Goal: Information Seeking & Learning: Learn about a topic

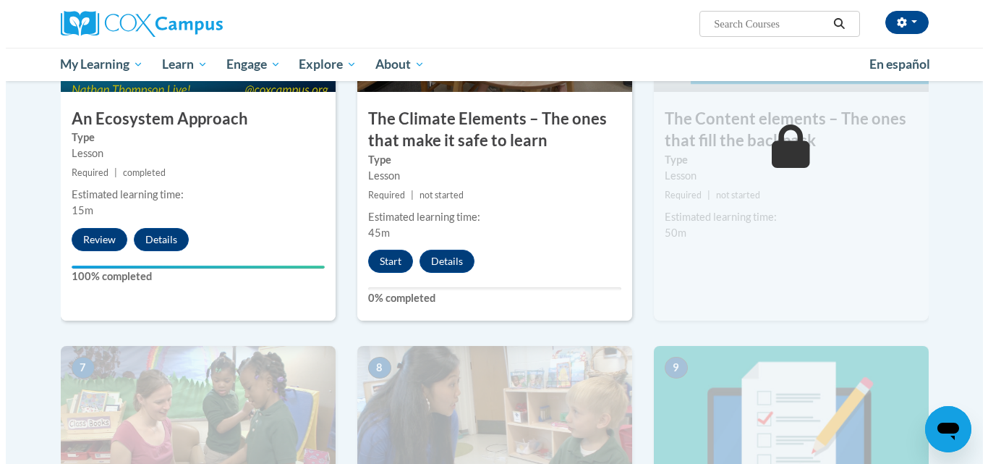
scroll to position [865, 0]
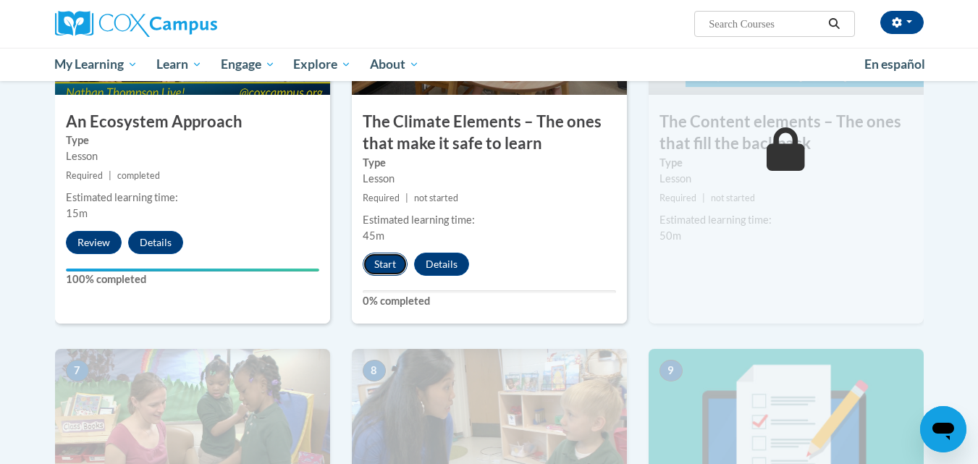
click at [392, 264] on button "Start" at bounding box center [384, 264] width 45 height 23
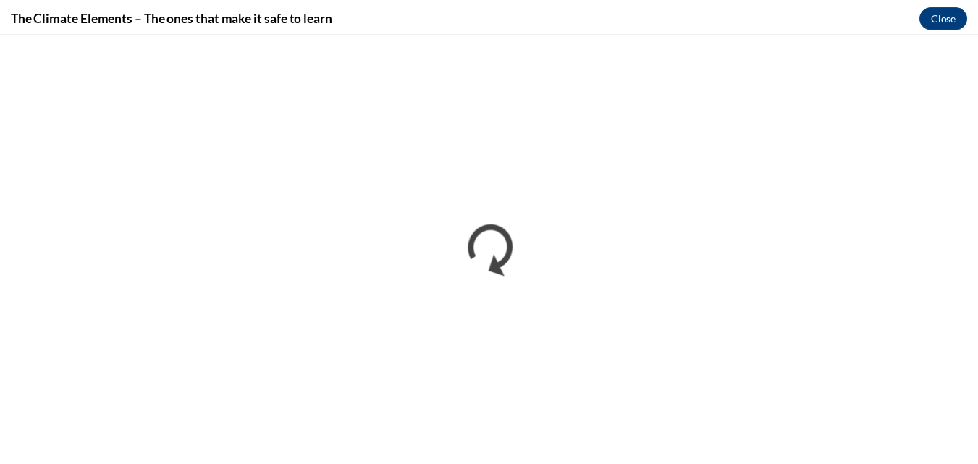
scroll to position [0, 0]
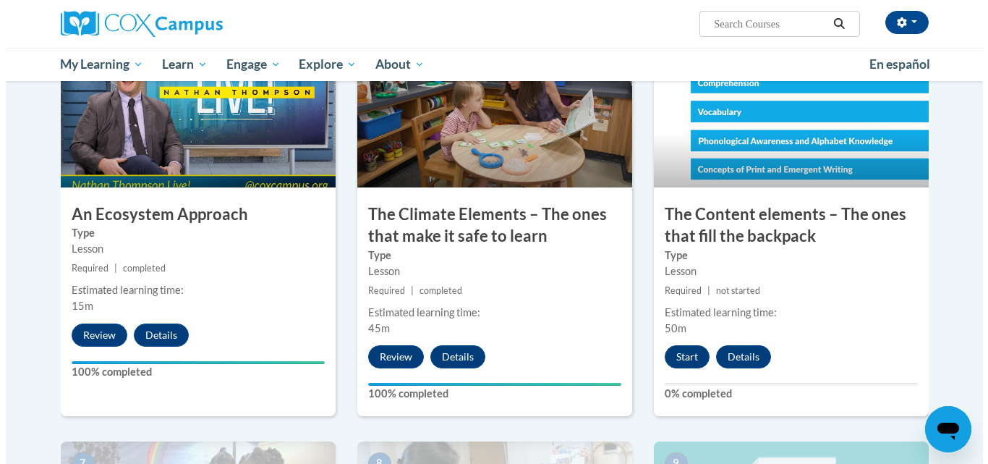
scroll to position [779, 0]
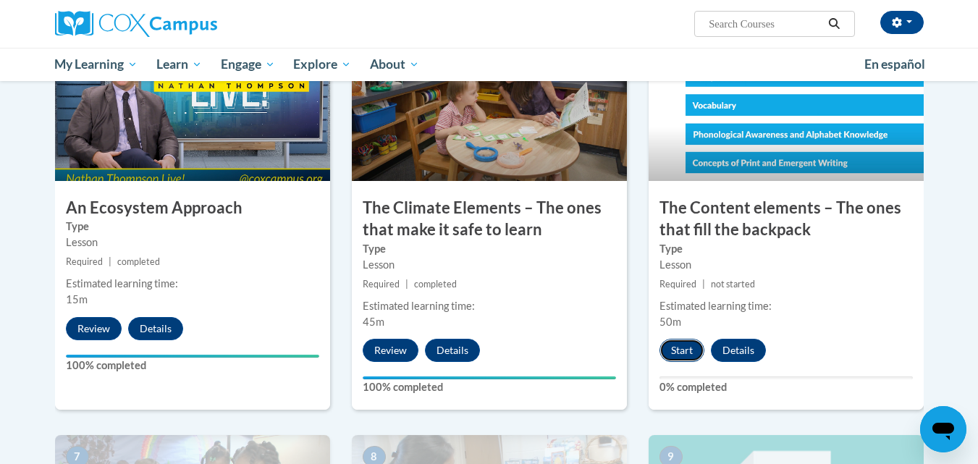
click at [682, 353] on button "Start" at bounding box center [681, 350] width 45 height 23
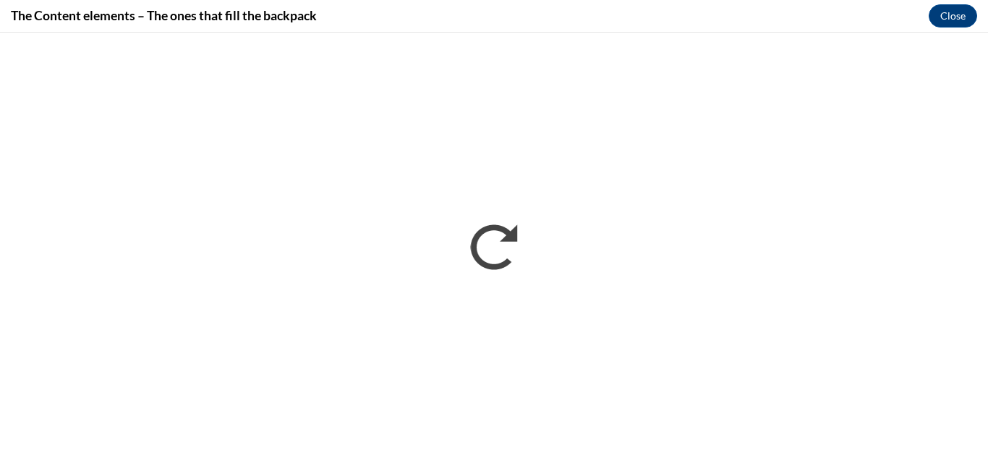
scroll to position [0, 0]
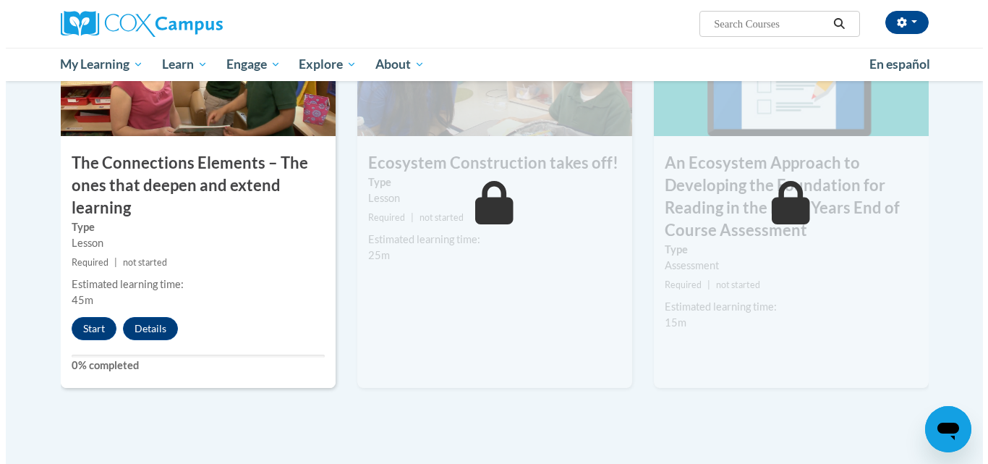
scroll to position [1218, 0]
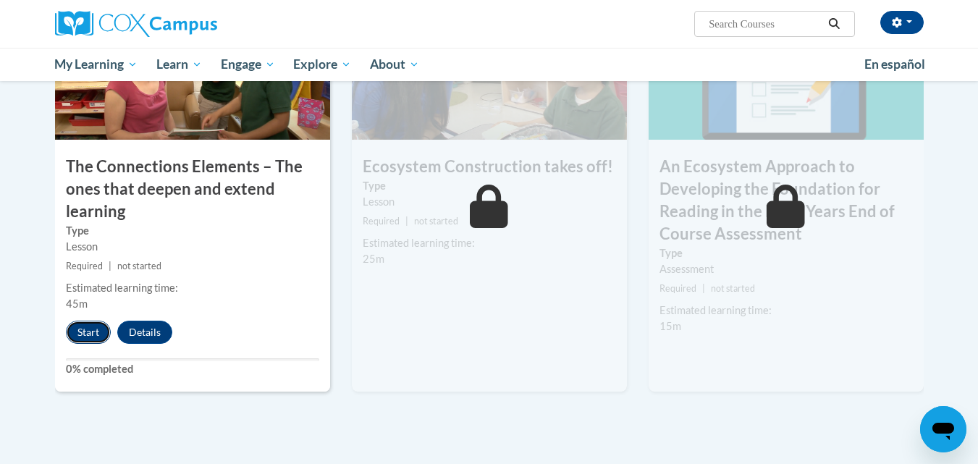
click at [94, 336] on button "Start" at bounding box center [88, 332] width 45 height 23
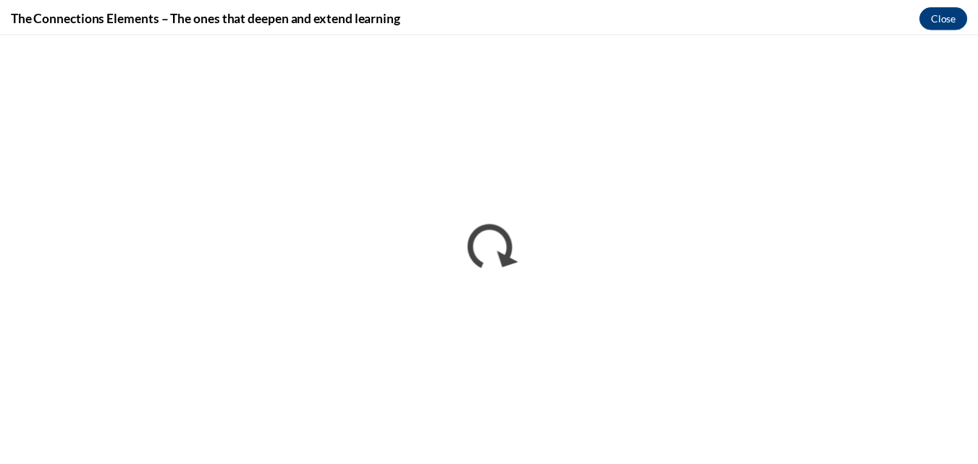
scroll to position [0, 0]
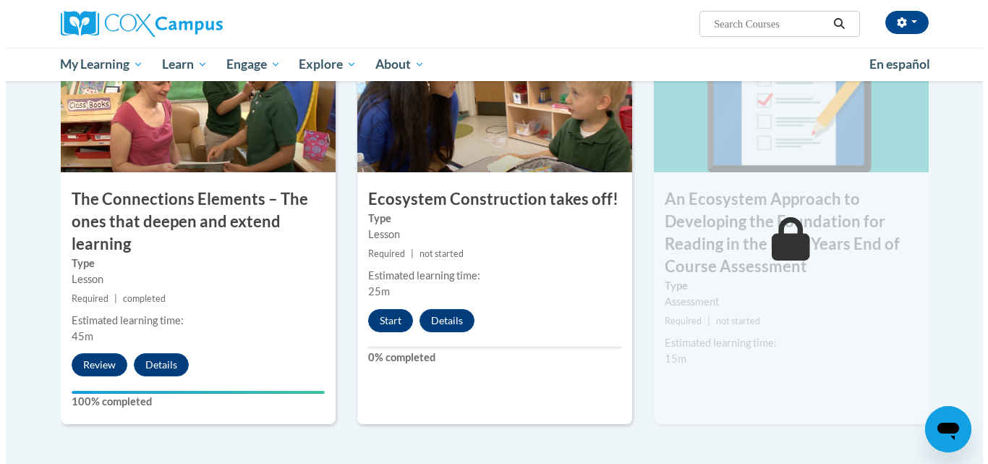
scroll to position [1189, 0]
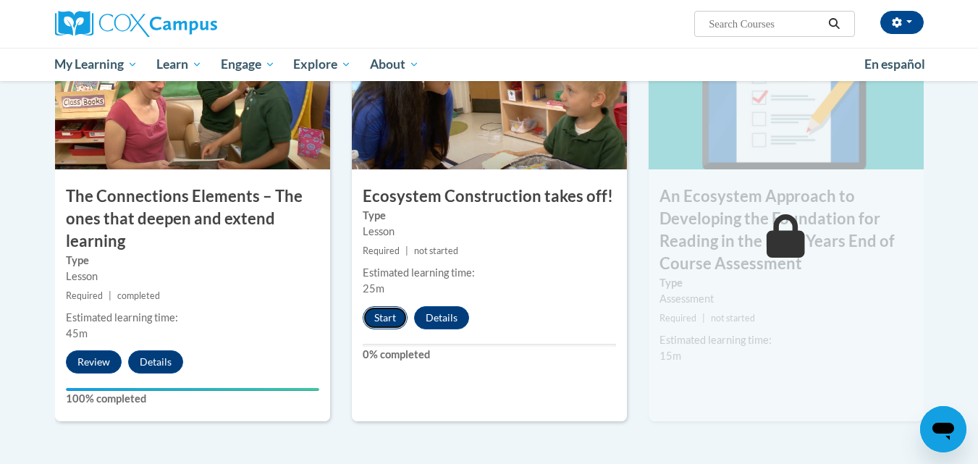
click at [383, 313] on button "Start" at bounding box center [384, 317] width 45 height 23
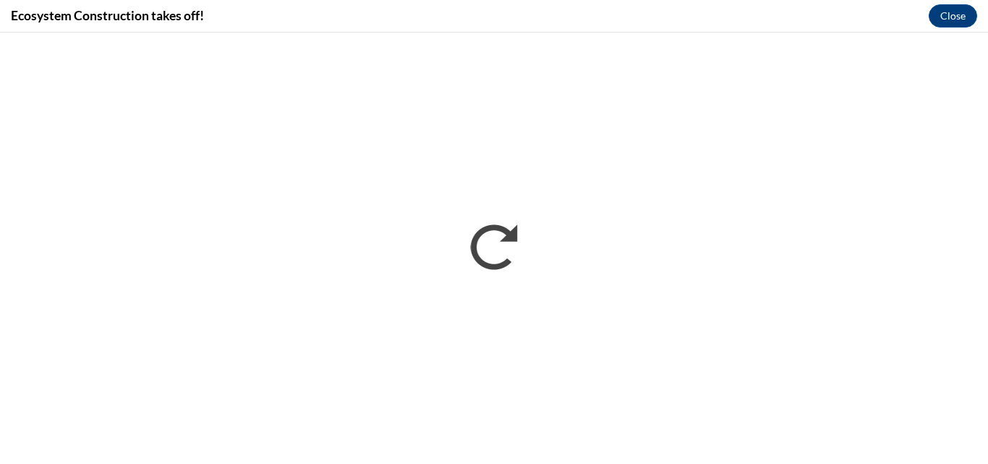
scroll to position [0, 0]
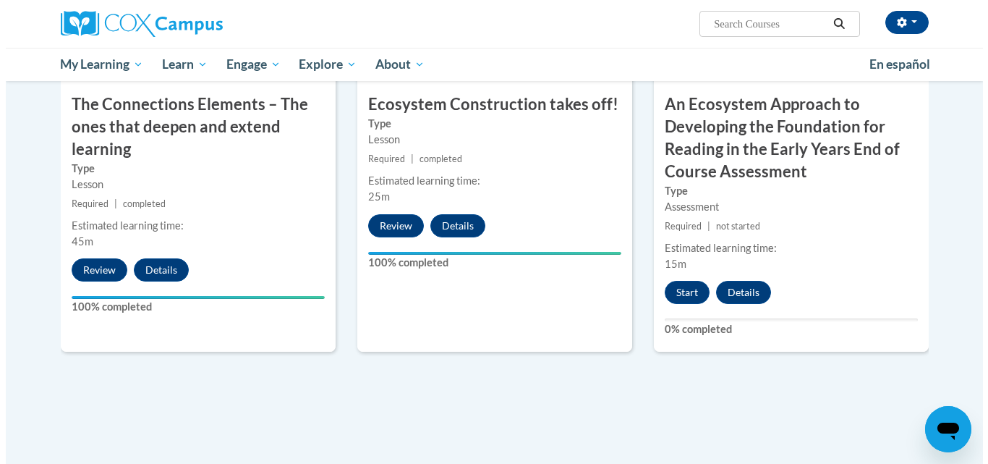
scroll to position [1284, 0]
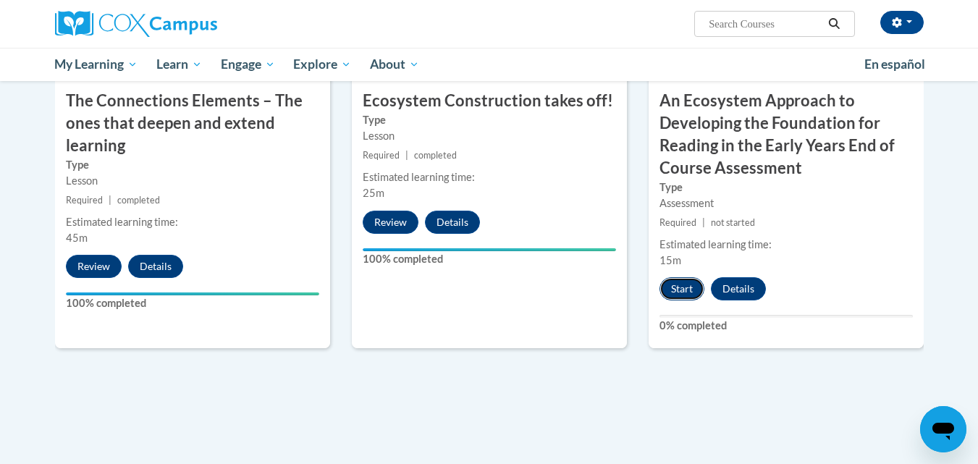
click at [677, 287] on button "Start" at bounding box center [681, 288] width 45 height 23
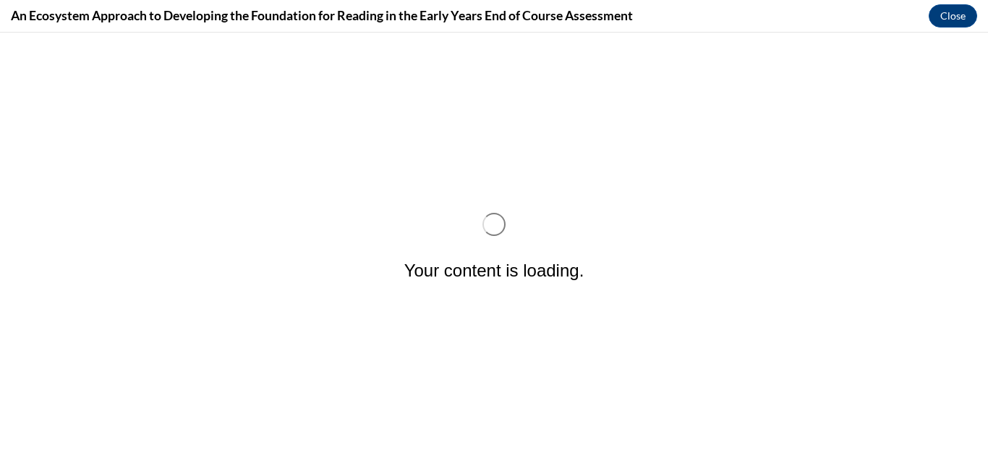
scroll to position [0, 0]
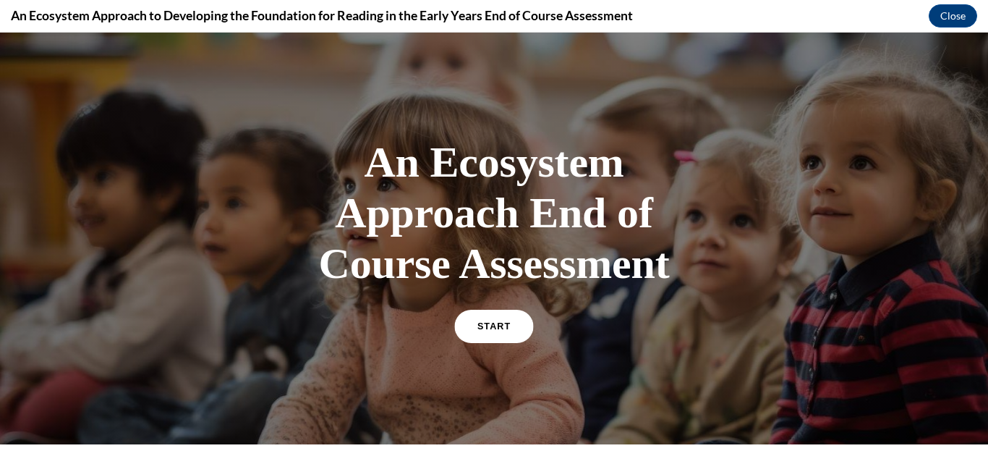
click at [494, 324] on span "START" at bounding box center [494, 326] width 33 height 11
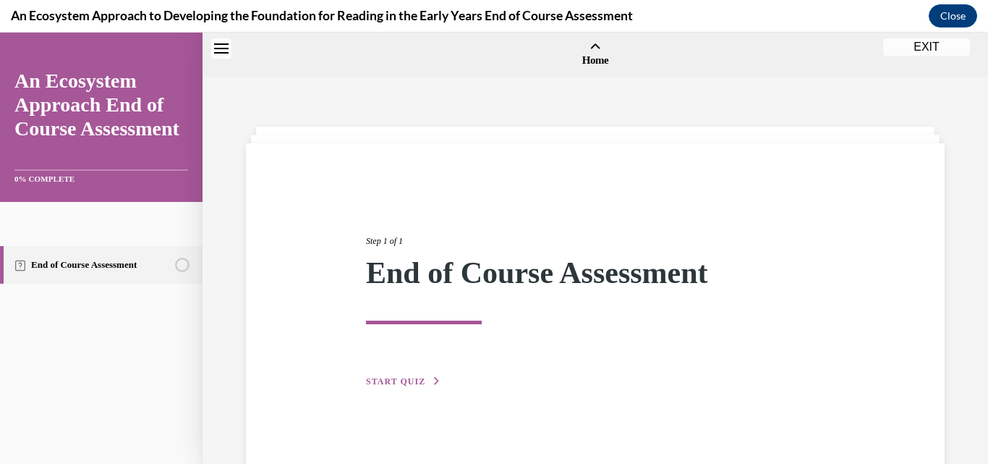
scroll to position [45, 0]
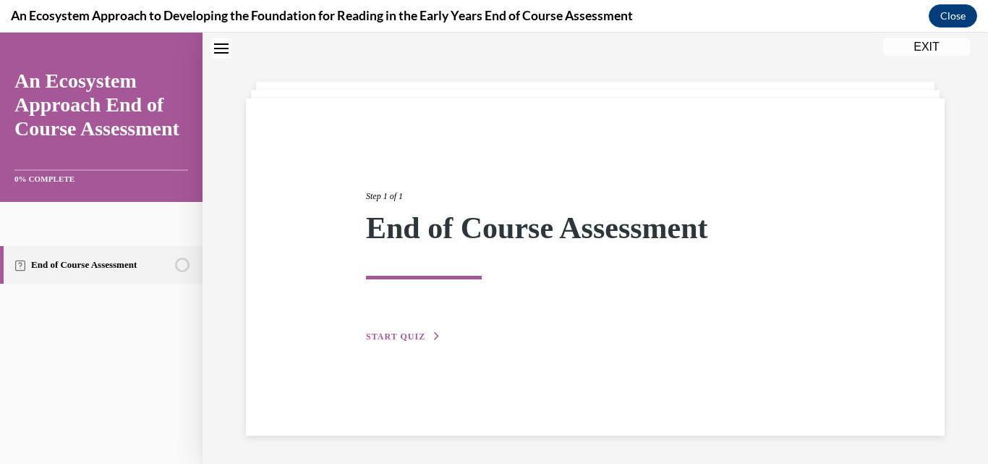
click at [380, 334] on span "START QUIZ" at bounding box center [395, 336] width 59 height 10
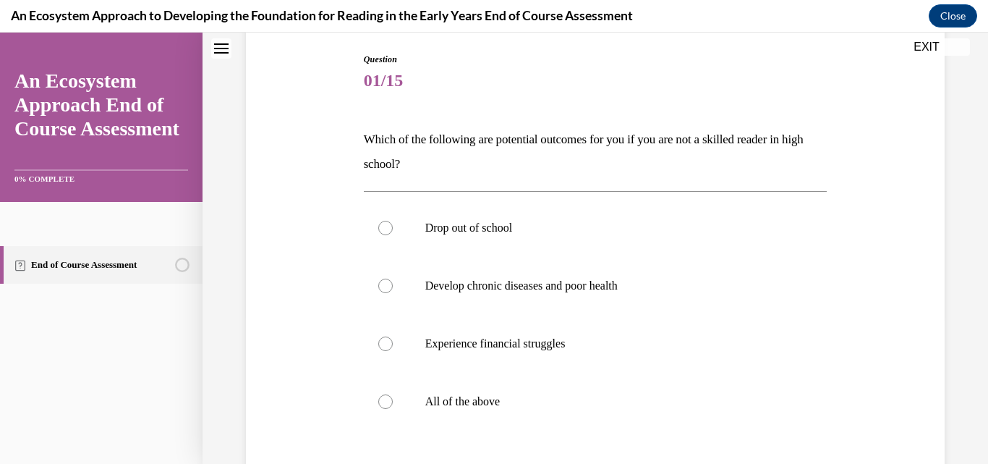
scroll to position [150, 0]
click at [386, 403] on div at bounding box center [385, 400] width 14 height 14
click at [386, 403] on input "All of the above" at bounding box center [385, 400] width 14 height 14
radio input "true"
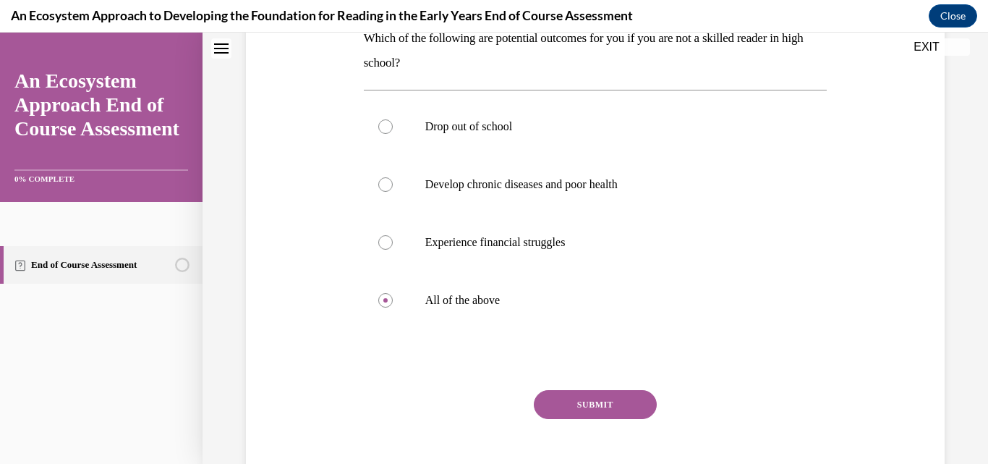
scroll to position [251, 0]
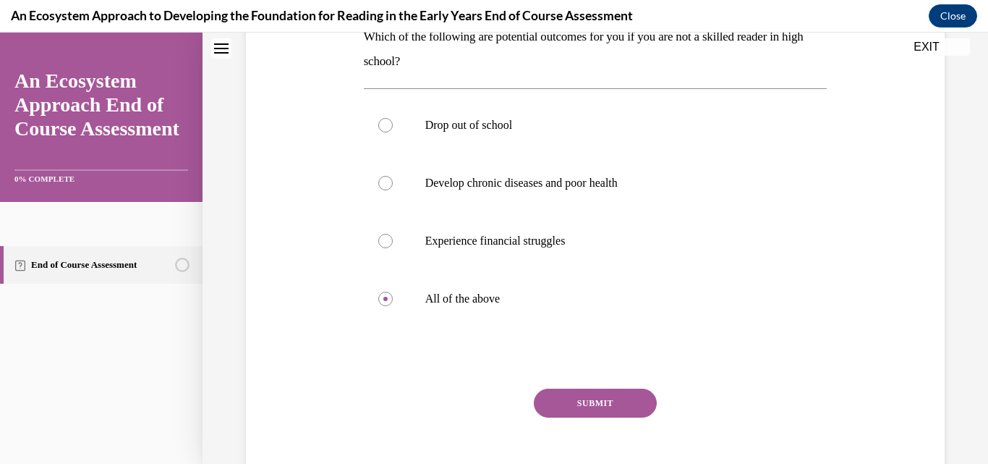
click at [614, 398] on button "SUBMIT" at bounding box center [595, 403] width 123 height 29
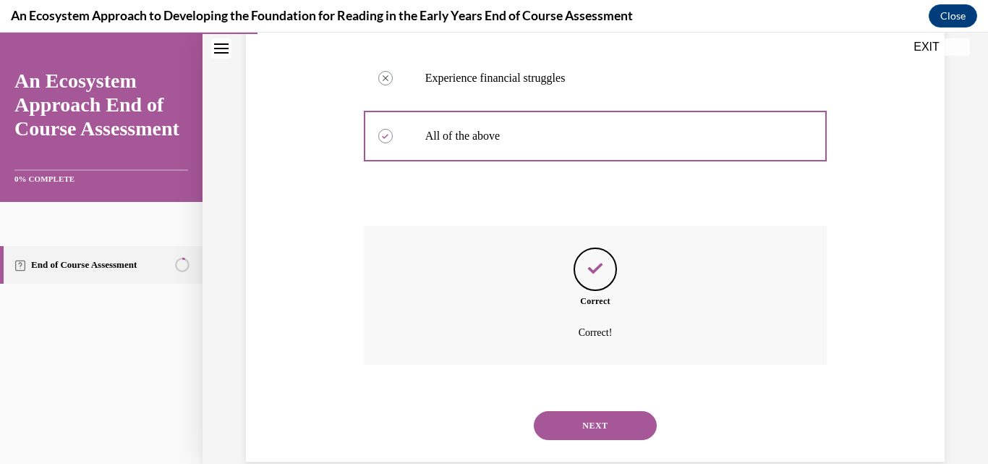
scroll to position [441, 0]
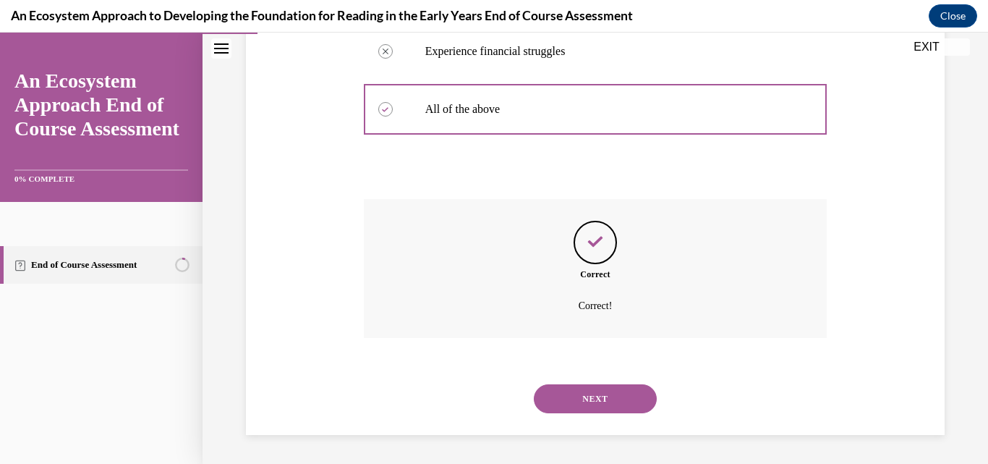
click at [593, 399] on button "NEXT" at bounding box center [595, 398] width 123 height 29
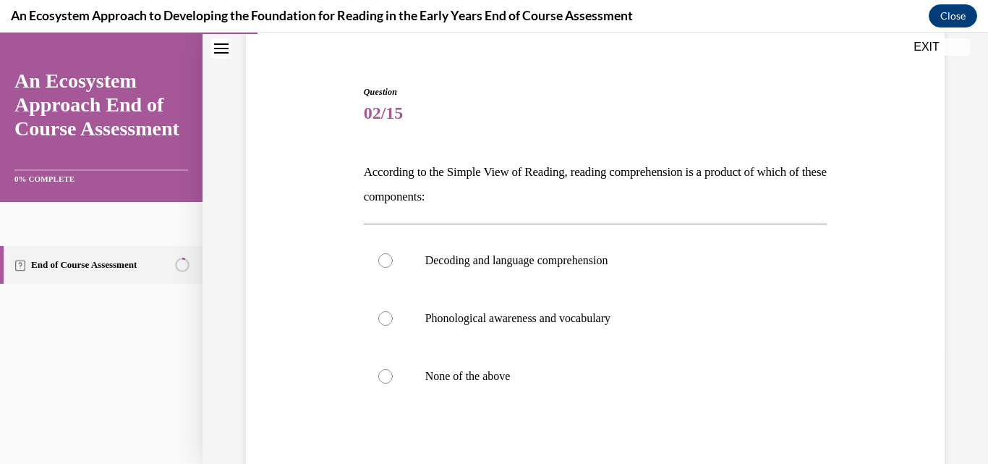
scroll to position [124, 0]
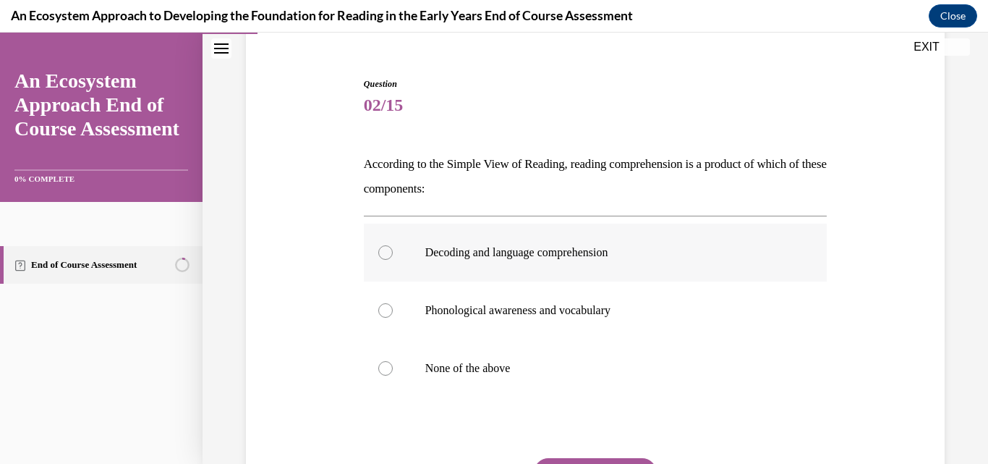
click at [574, 258] on p "Decoding and language comprehension" at bounding box center [608, 252] width 366 height 14
click at [393, 258] on input "Decoding and language comprehension" at bounding box center [385, 252] width 14 height 14
radio input "true"
click at [574, 461] on button "SUBMIT" at bounding box center [595, 472] width 123 height 29
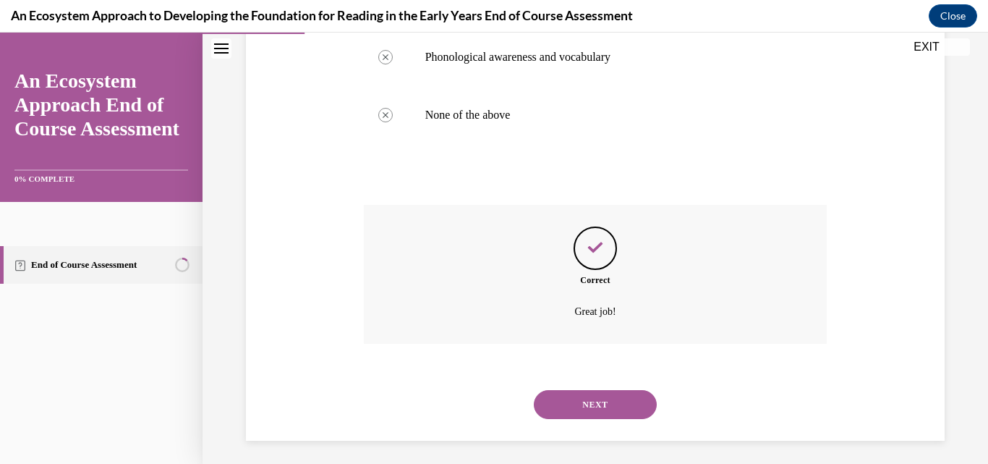
scroll to position [383, 0]
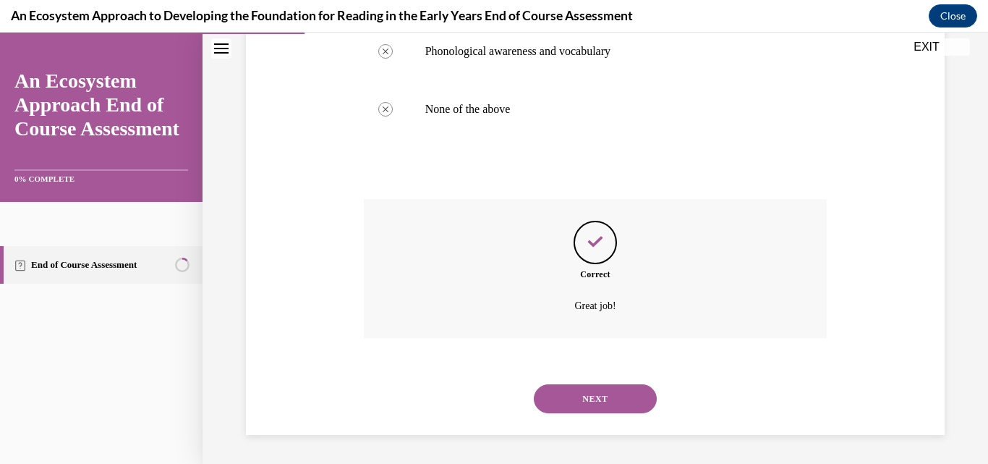
click at [621, 403] on button "NEXT" at bounding box center [595, 398] width 123 height 29
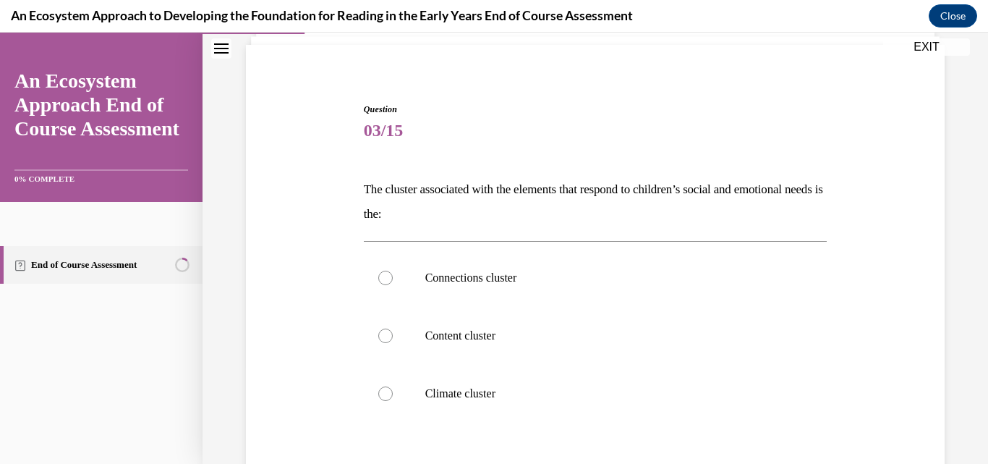
scroll to position [101, 0]
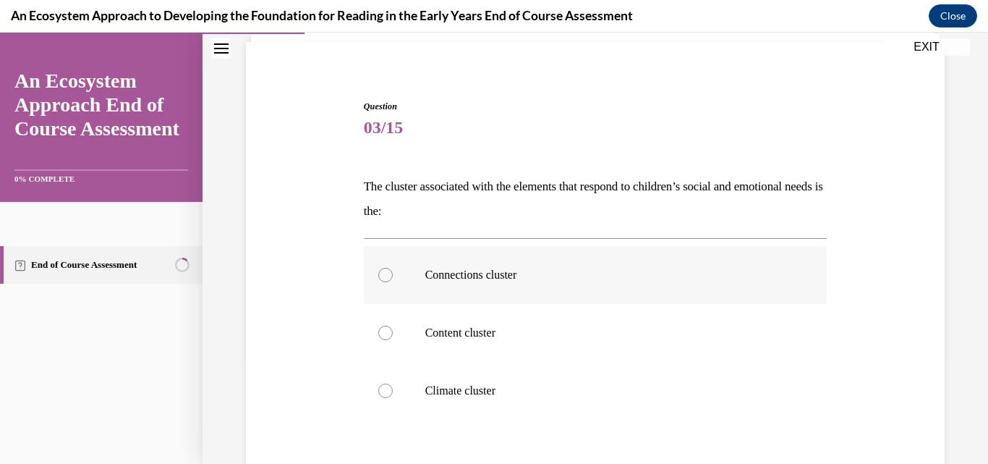
click at [486, 286] on label "Connections cluster" at bounding box center [596, 275] width 464 height 58
click at [393, 282] on input "Connections cluster" at bounding box center [385, 275] width 14 height 14
radio input "true"
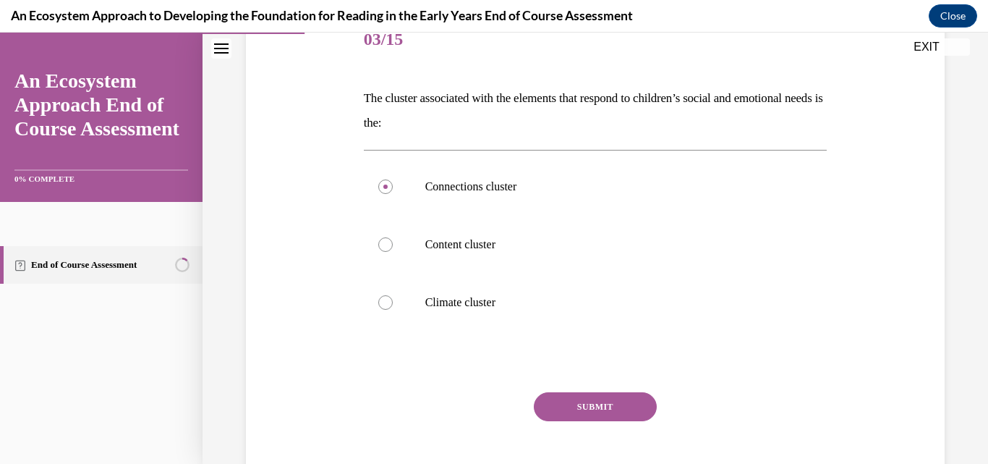
scroll to position [191, 0]
click at [611, 406] on button "SUBMIT" at bounding box center [595, 405] width 123 height 29
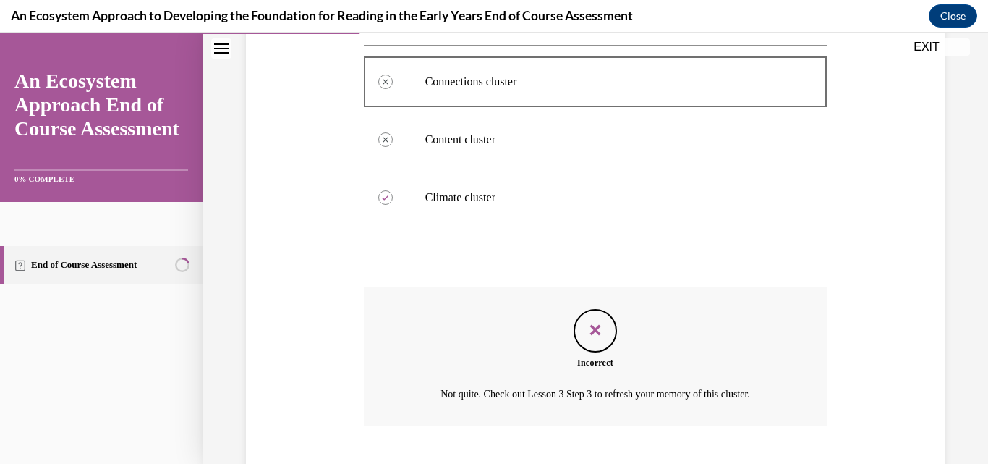
scroll to position [383, 0]
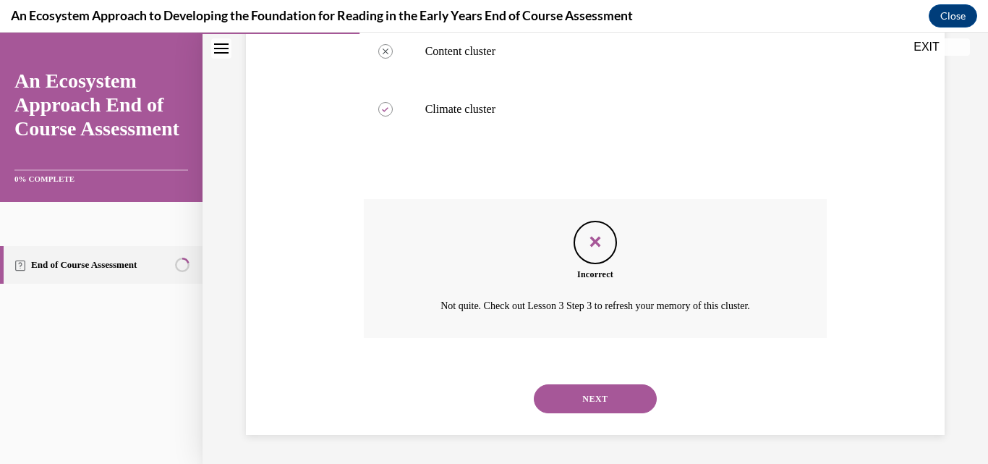
click at [609, 403] on button "NEXT" at bounding box center [595, 398] width 123 height 29
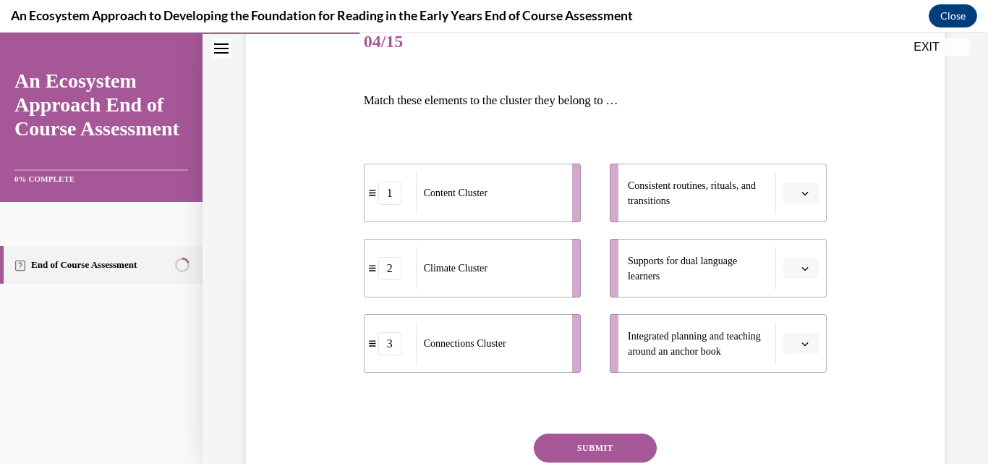
scroll to position [189, 0]
drag, startPoint x: 705, startPoint y: 192, endPoint x: 681, endPoint y: 183, distance: 26.3
click at [681, 183] on span "Consistent routines, rituals, and transitions" at bounding box center [698, 192] width 140 height 30
click at [802, 191] on icon "button" at bounding box center [805, 191] width 7 height 7
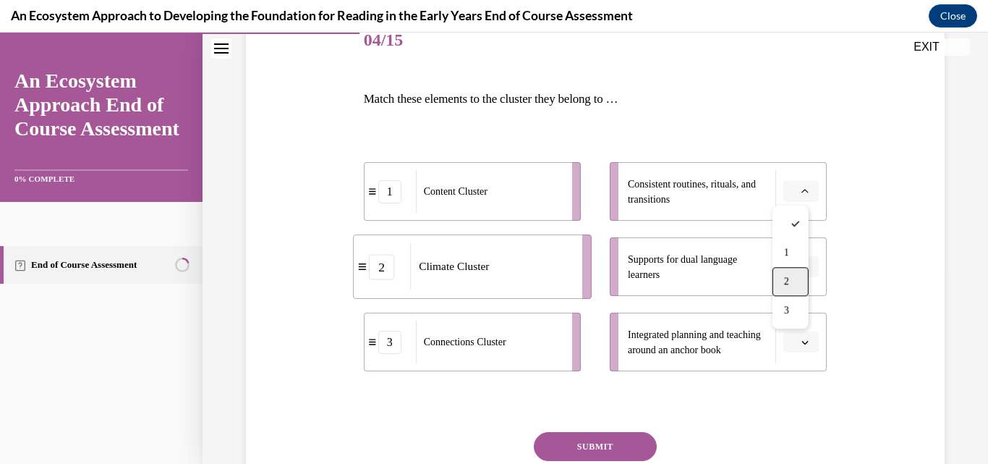
click at [791, 273] on div "2" at bounding box center [791, 281] width 36 height 29
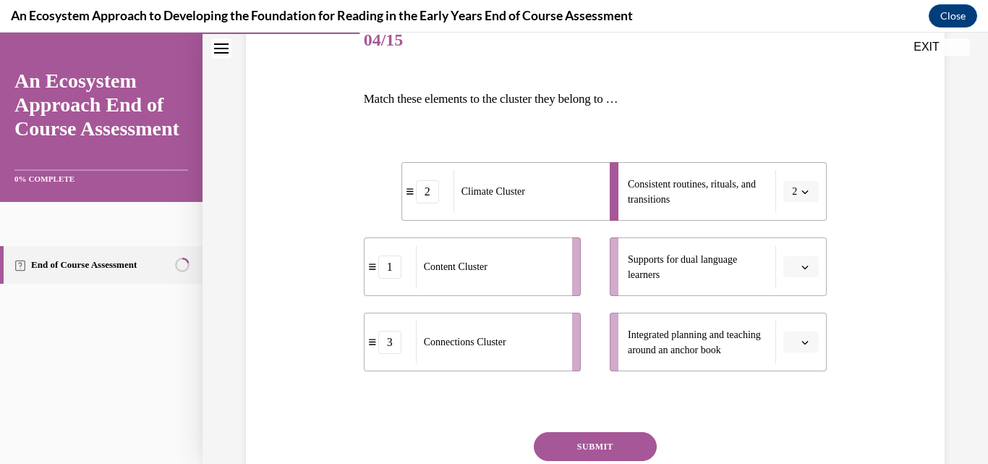
click at [800, 269] on span "button" at bounding box center [805, 267] width 10 height 10
click at [793, 389] on div "3" at bounding box center [791, 385] width 36 height 29
click at [802, 344] on button "button" at bounding box center [801, 342] width 35 height 22
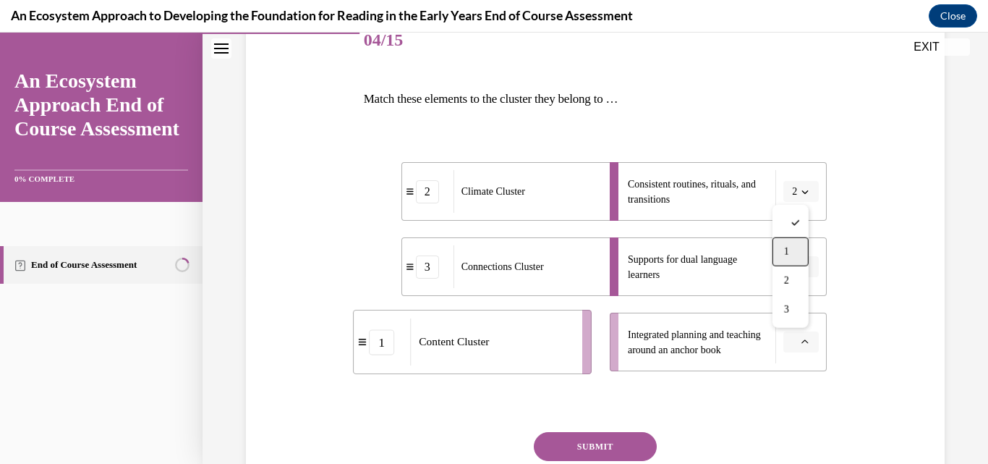
click at [794, 250] on div "1" at bounding box center [791, 251] width 36 height 29
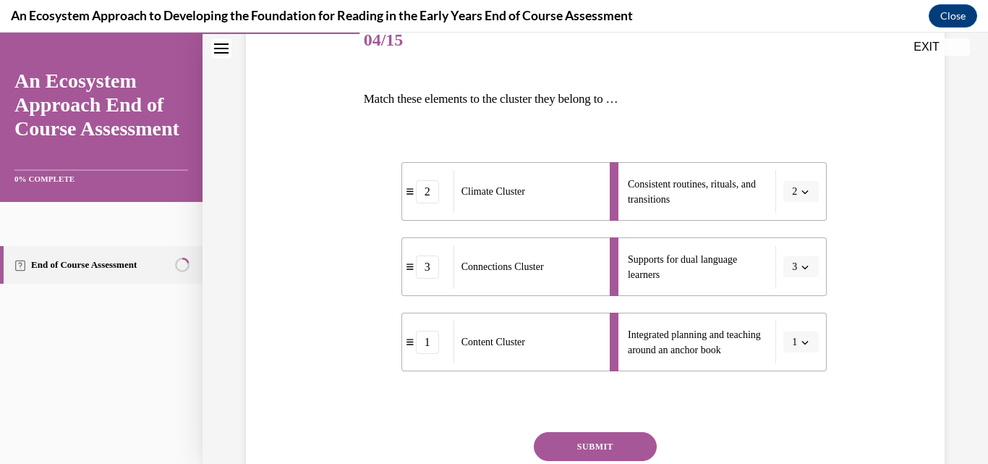
click at [591, 446] on button "SUBMIT" at bounding box center [595, 446] width 123 height 29
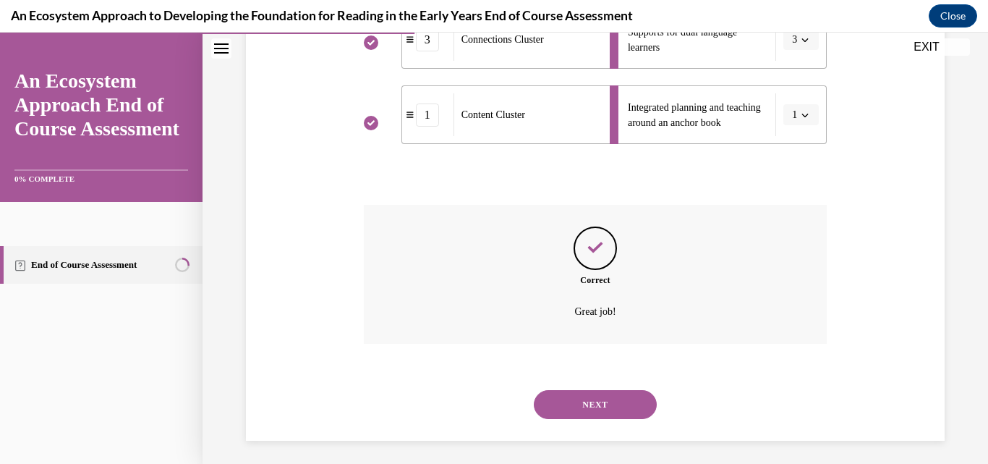
scroll to position [422, 0]
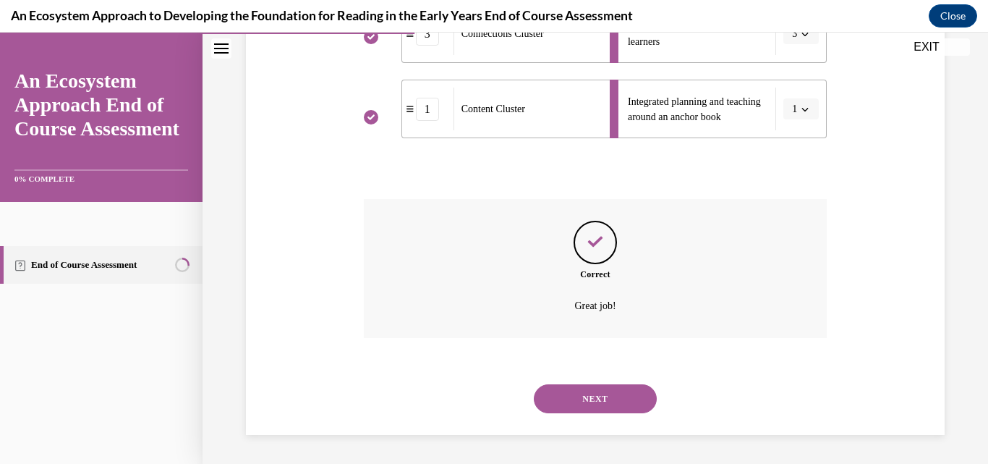
click at [587, 391] on button "NEXT" at bounding box center [595, 398] width 123 height 29
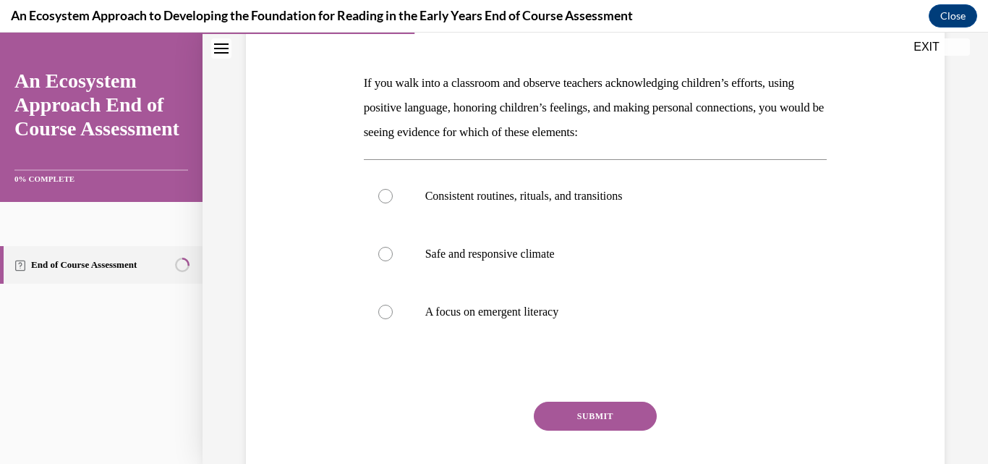
scroll to position [206, 0]
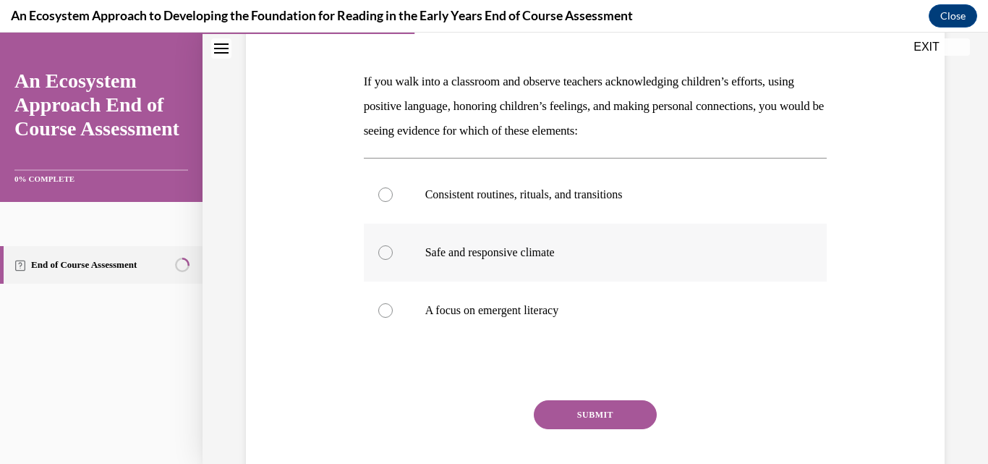
click at [509, 262] on label "Safe and responsive climate" at bounding box center [596, 253] width 464 height 58
click at [393, 260] on input "Safe and responsive climate" at bounding box center [385, 252] width 14 height 14
radio input "true"
click at [599, 410] on button "SUBMIT" at bounding box center [595, 414] width 123 height 29
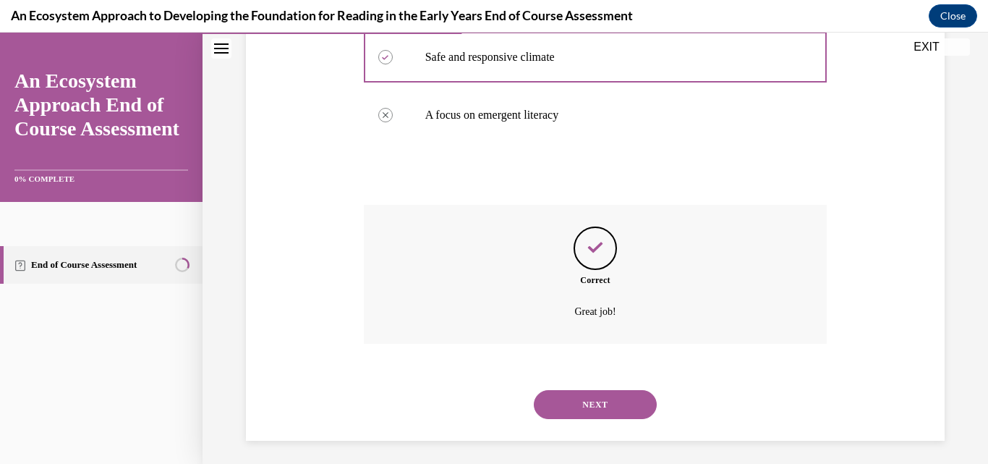
scroll to position [407, 0]
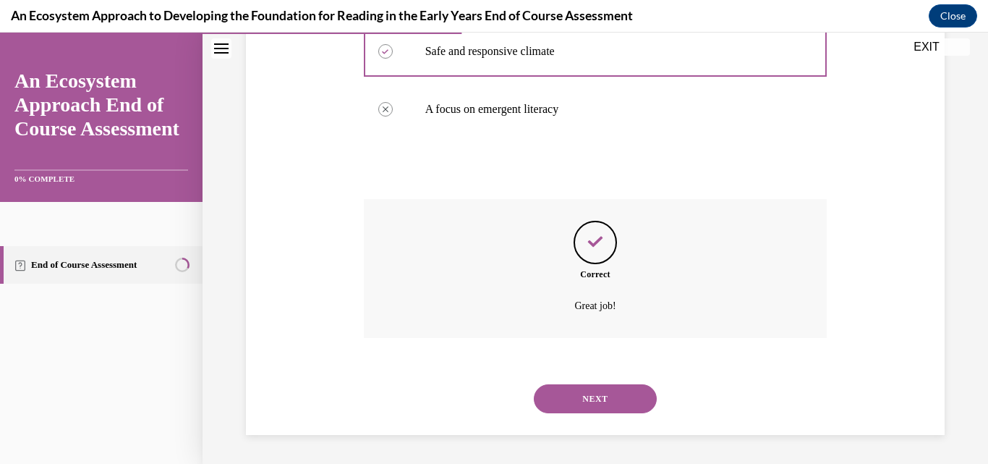
click at [584, 399] on button "NEXT" at bounding box center [595, 398] width 123 height 29
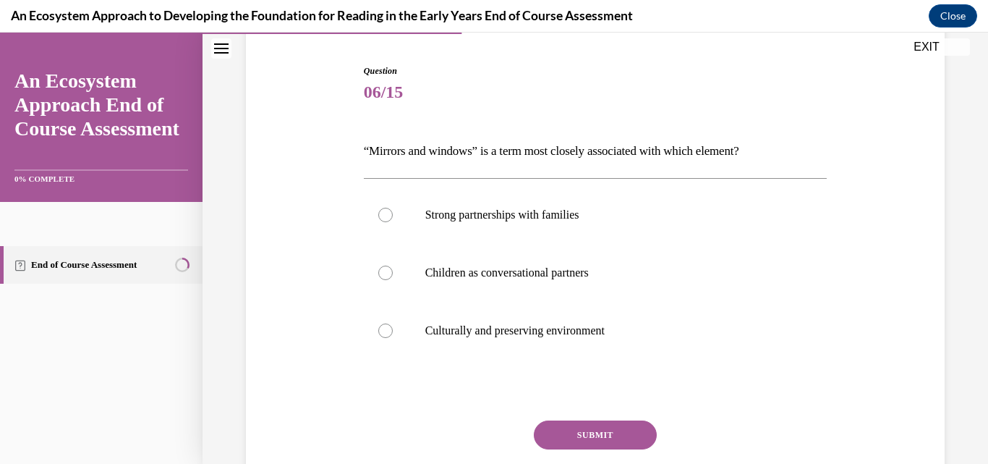
scroll to position [139, 0]
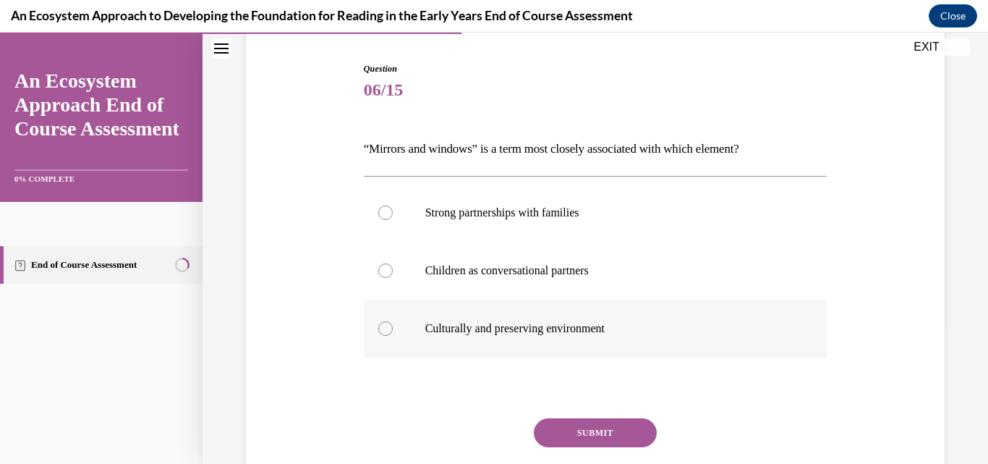
click at [590, 330] on p "Culturally and preserving environment" at bounding box center [608, 328] width 366 height 14
click at [393, 330] on input "Culturally and preserving environment" at bounding box center [385, 328] width 14 height 14
radio input "true"
click at [615, 430] on button "SUBMIT" at bounding box center [595, 432] width 123 height 29
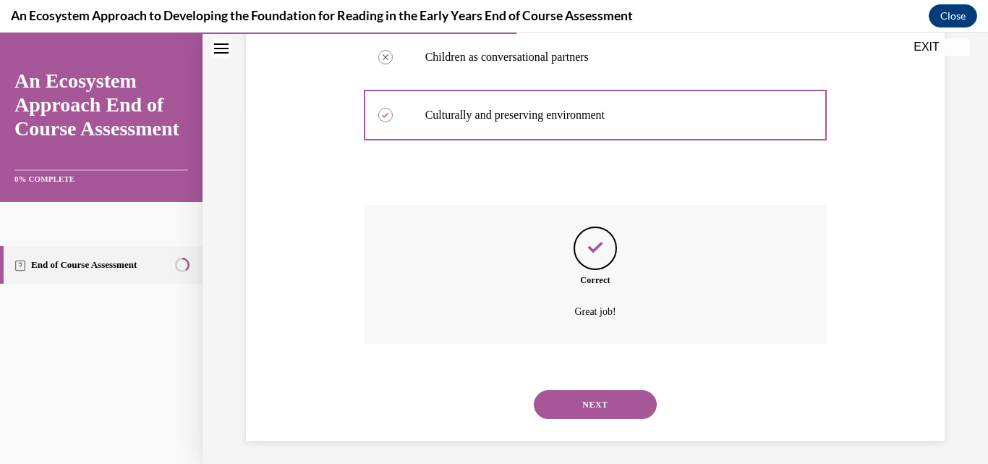
scroll to position [358, 0]
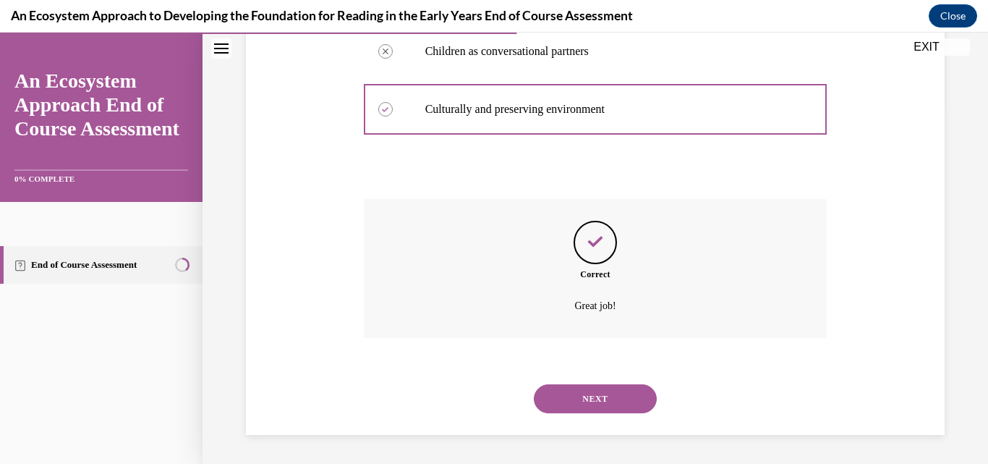
click at [577, 397] on button "NEXT" at bounding box center [595, 398] width 123 height 29
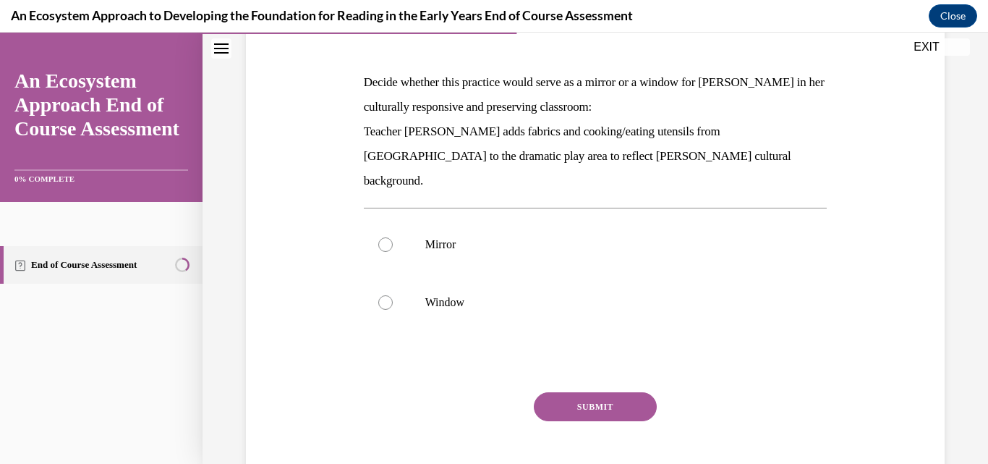
scroll to position [206, 0]
click at [448, 237] on p "Mirror" at bounding box center [608, 244] width 366 height 14
click at [393, 237] on input "Mirror" at bounding box center [385, 244] width 14 height 14
radio input "true"
click at [573, 391] on button "SUBMIT" at bounding box center [595, 405] width 123 height 29
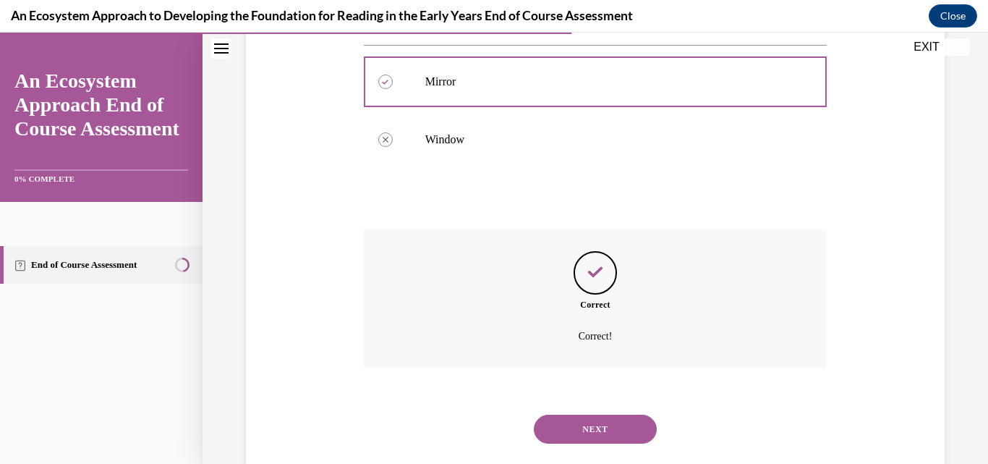
scroll to position [374, 0]
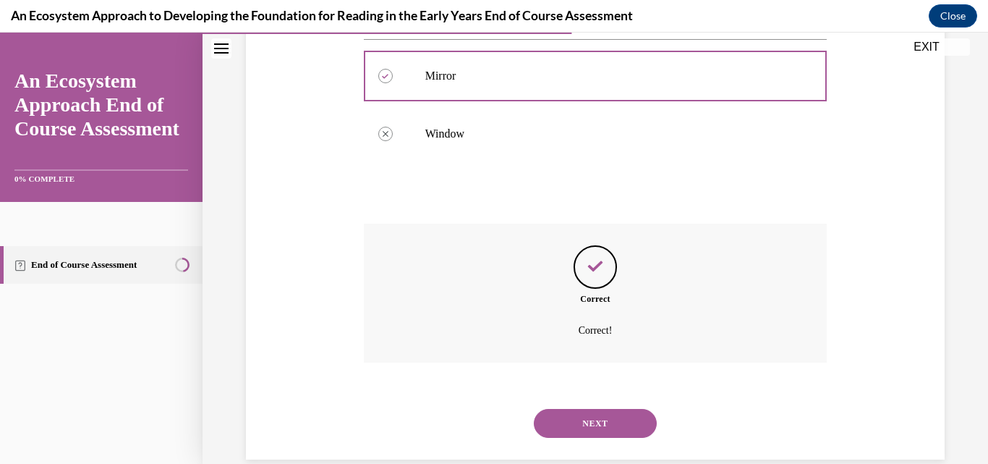
click at [588, 409] on button "NEXT" at bounding box center [595, 423] width 123 height 29
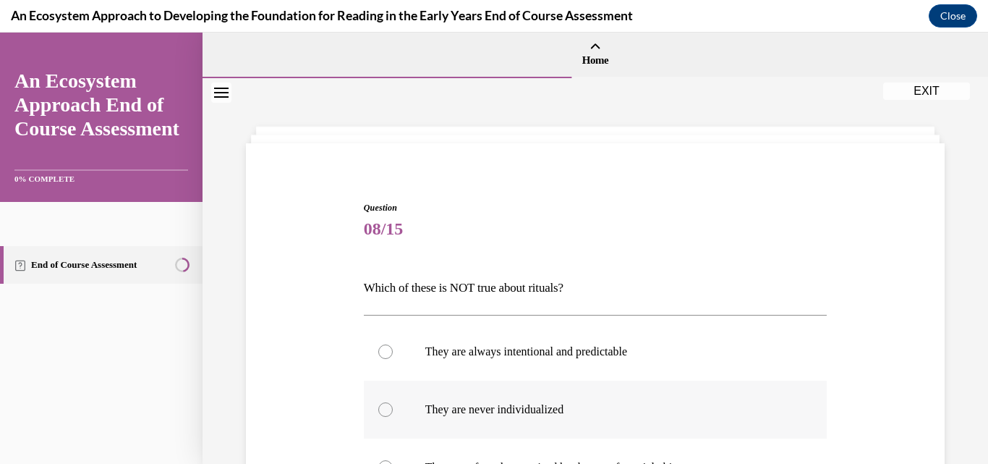
click at [540, 412] on p "They are never individualized" at bounding box center [608, 409] width 366 height 14
click at [393, 412] on input "They are never individualized" at bounding box center [385, 409] width 14 height 14
radio input "true"
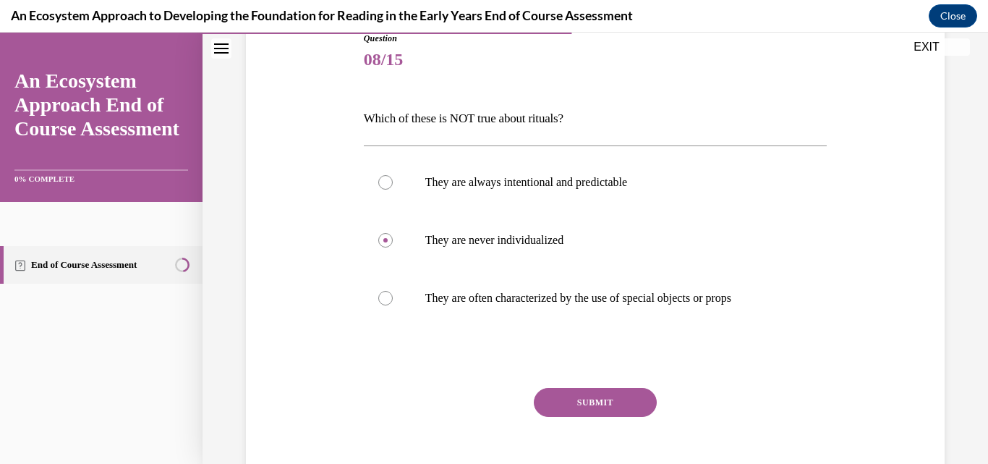
scroll to position [171, 0]
click at [595, 403] on button "SUBMIT" at bounding box center [595, 400] width 123 height 29
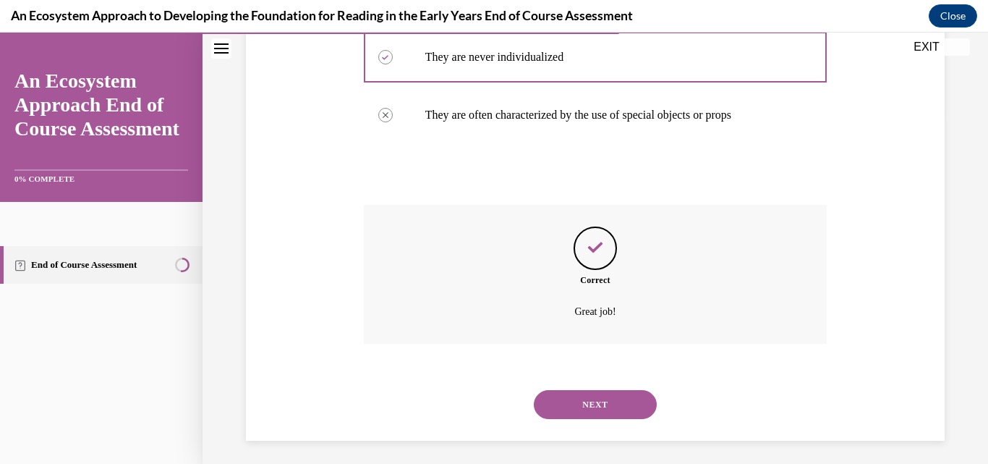
scroll to position [358, 0]
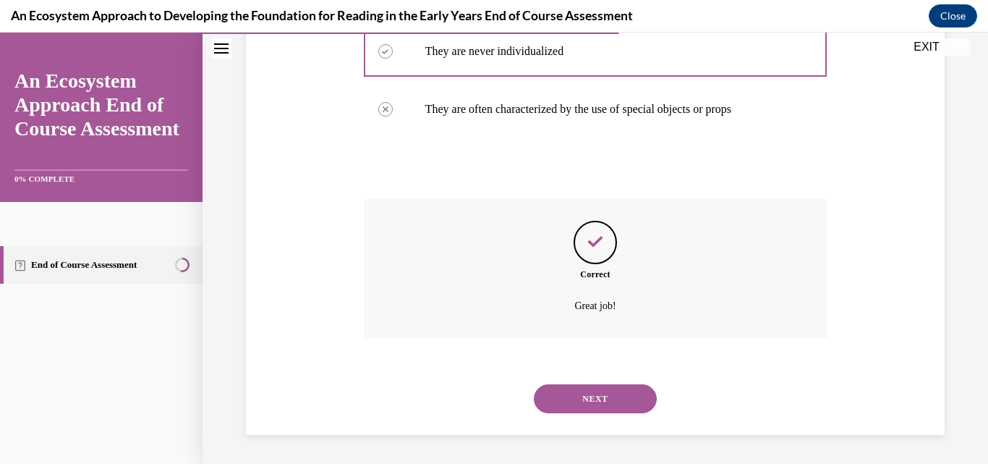
click at [615, 398] on button "NEXT" at bounding box center [595, 398] width 123 height 29
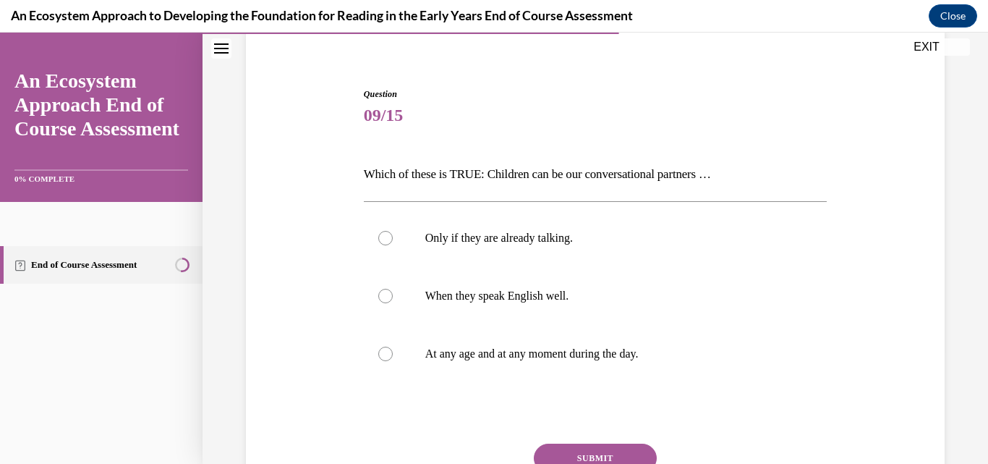
scroll to position [126, 0]
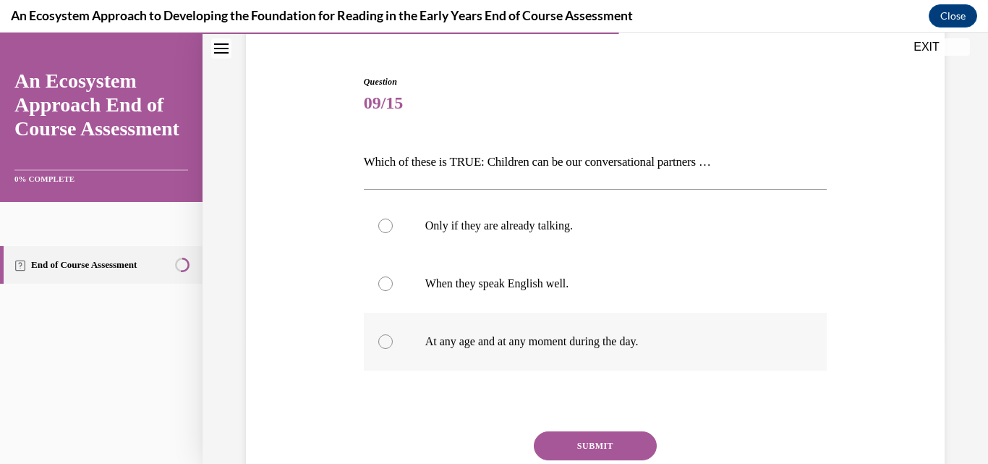
click at [601, 343] on p "At any age and at any moment during the day." at bounding box center [608, 341] width 366 height 14
click at [393, 343] on input "At any age and at any moment during the day." at bounding box center [385, 341] width 14 height 14
radio input "true"
click at [601, 438] on button "SUBMIT" at bounding box center [595, 445] width 123 height 29
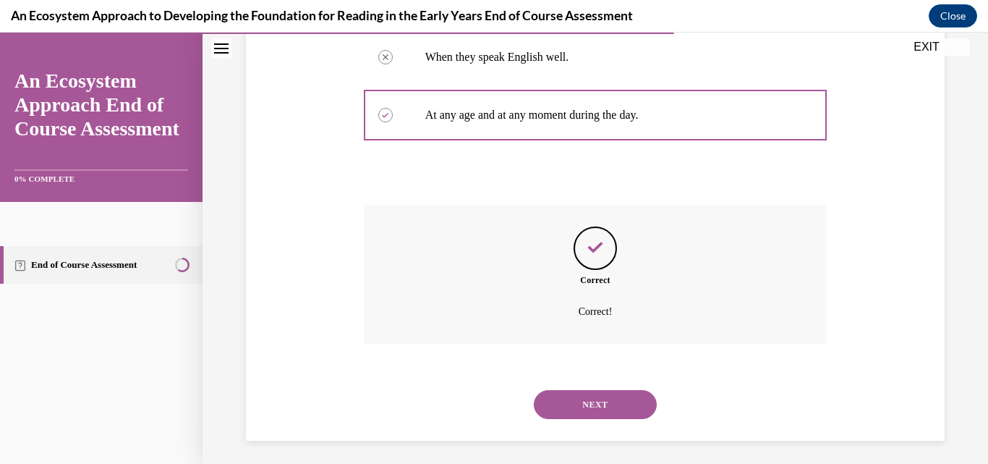
scroll to position [358, 0]
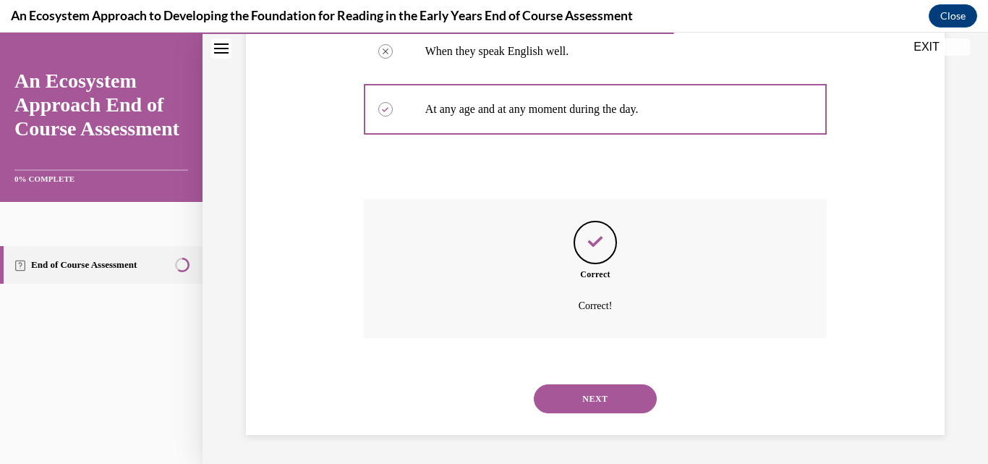
click at [623, 395] on button "NEXT" at bounding box center [595, 398] width 123 height 29
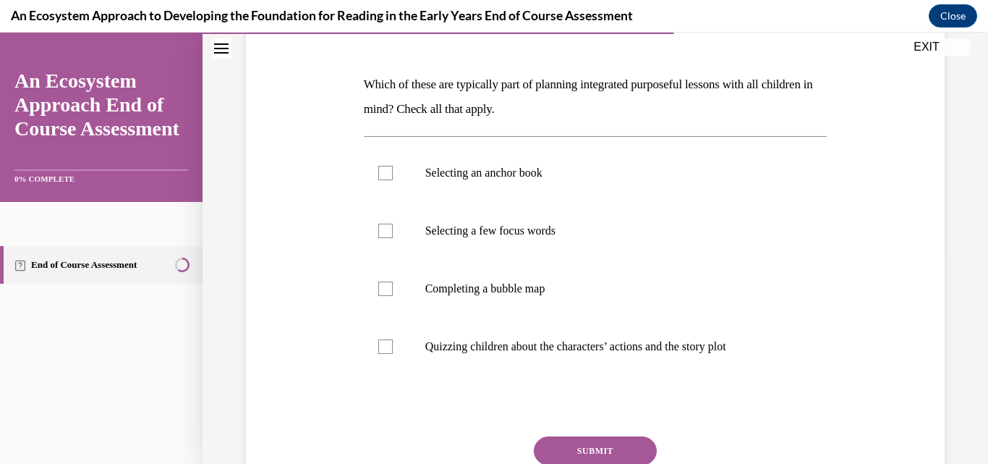
scroll to position [205, 0]
click at [485, 173] on p "Selecting an anchor book" at bounding box center [608, 171] width 366 height 14
click at [393, 173] on input "Selecting an anchor book" at bounding box center [385, 171] width 14 height 14
checkbox input "true"
click at [486, 221] on label "Selecting a few focus words" at bounding box center [596, 229] width 464 height 58
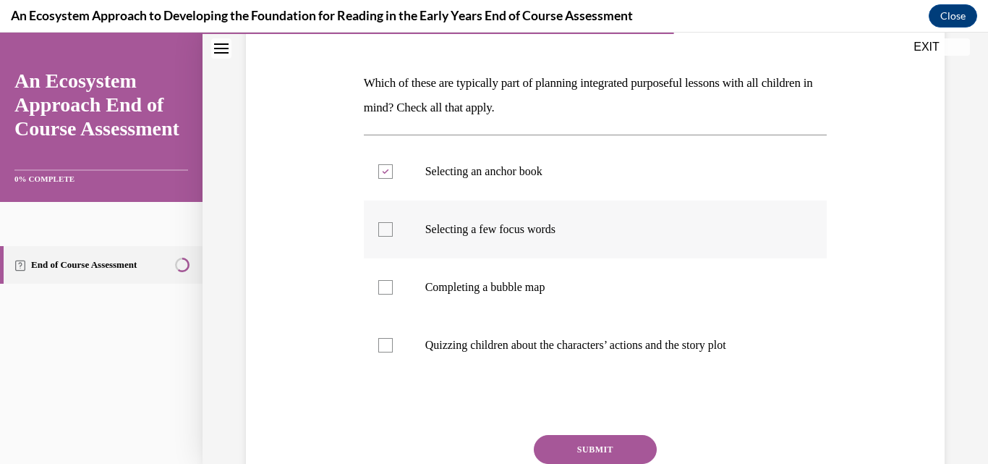
click at [393, 222] on input "Selecting a few focus words" at bounding box center [385, 229] width 14 height 14
checkbox input "true"
click at [491, 282] on p "Completing a bubble map" at bounding box center [608, 287] width 366 height 14
click at [393, 282] on input "Completing a bubble map" at bounding box center [385, 287] width 14 height 14
checkbox input "true"
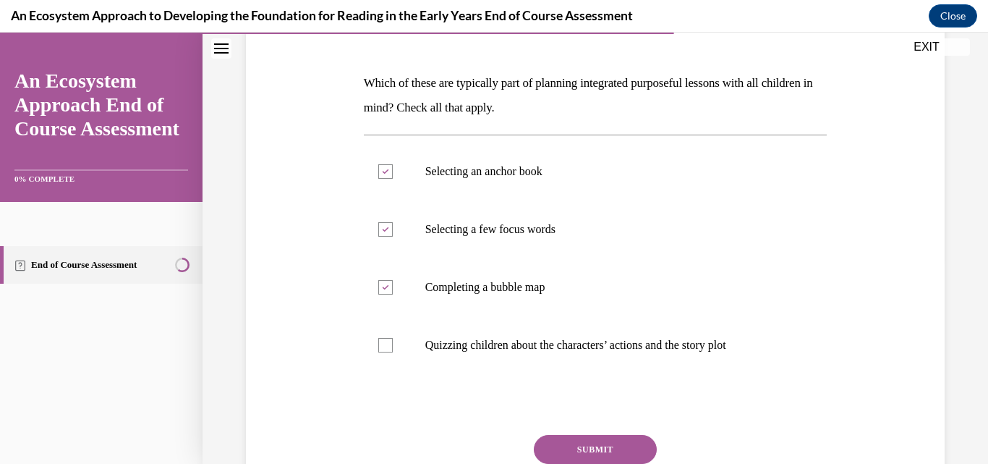
click at [574, 449] on button "SUBMIT" at bounding box center [595, 449] width 123 height 29
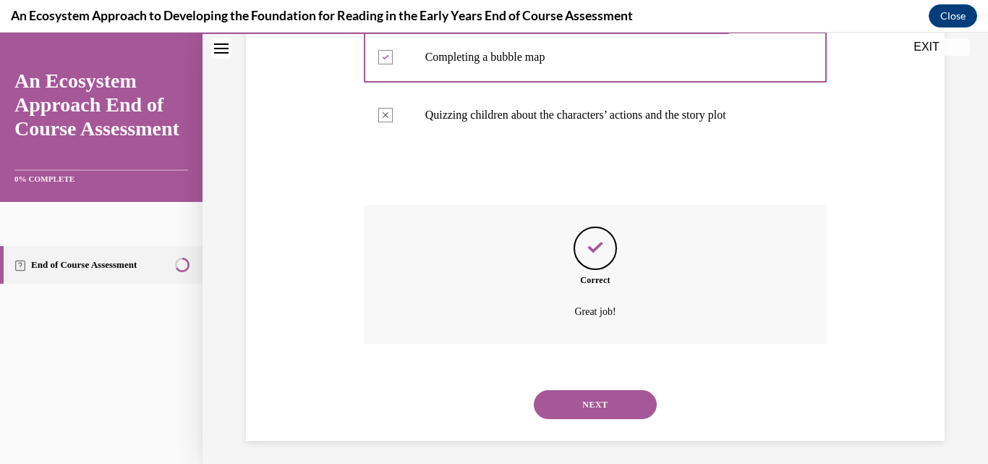
scroll to position [441, 0]
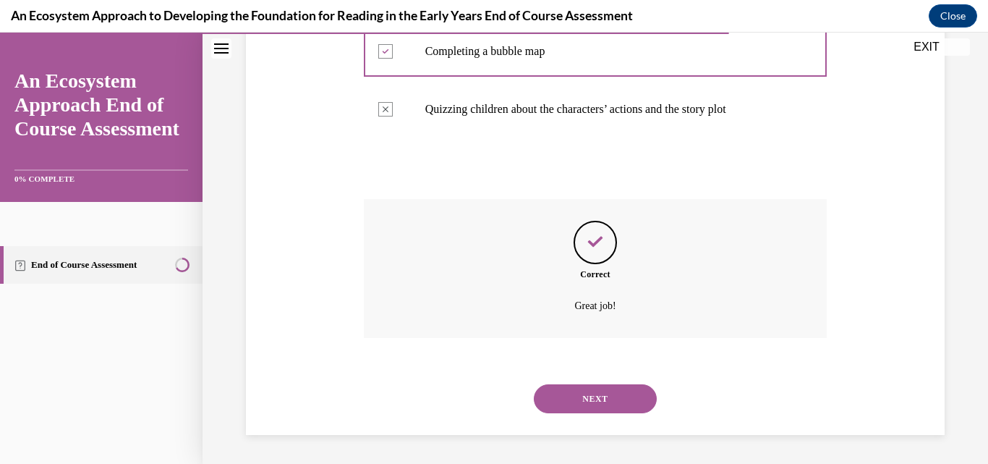
click at [618, 400] on button "NEXT" at bounding box center [595, 398] width 123 height 29
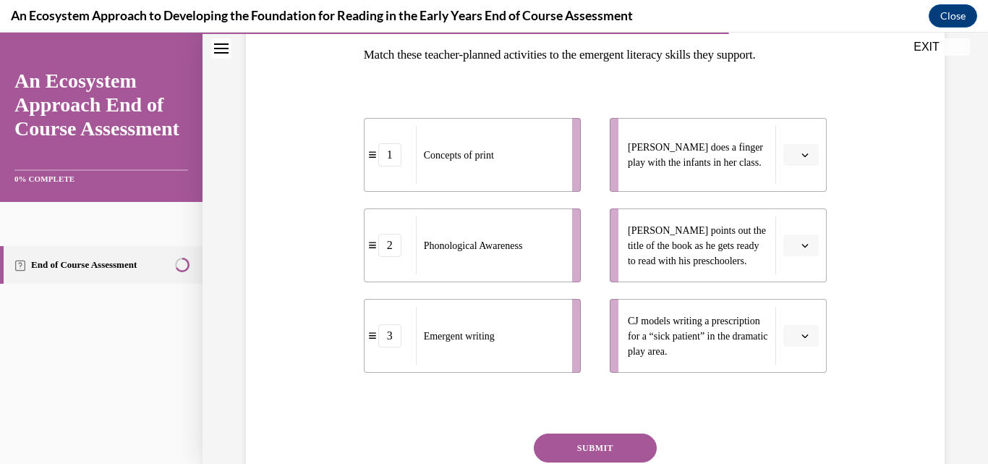
scroll to position [234, 0]
click at [802, 244] on icon "button" at bounding box center [805, 244] width 7 height 4
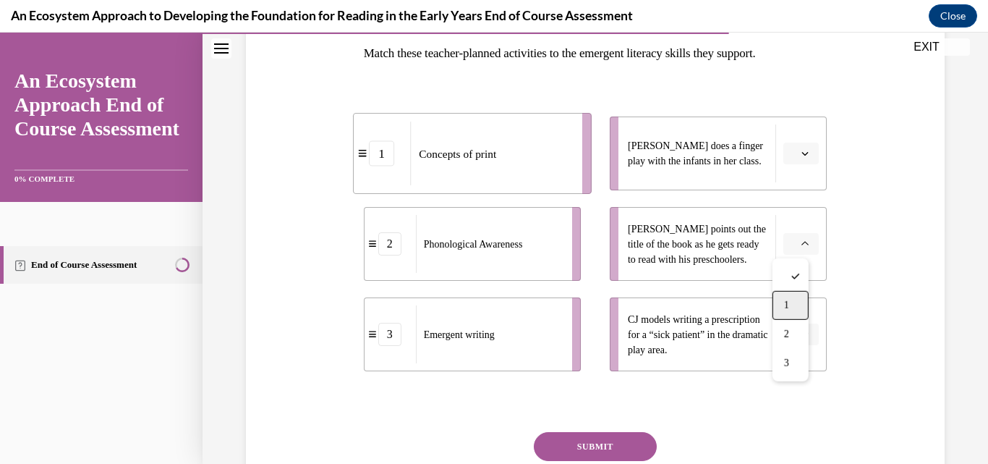
click at [802, 305] on div "1" at bounding box center [791, 305] width 36 height 29
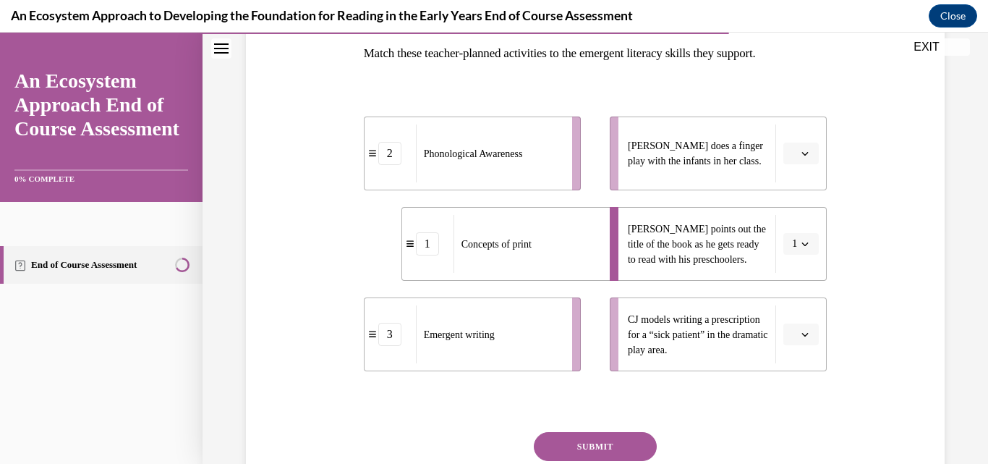
click at [800, 330] on span "button" at bounding box center [805, 334] width 10 height 10
click at [792, 300] on div "3" at bounding box center [791, 301] width 36 height 29
click at [802, 153] on icon "button" at bounding box center [805, 153] width 7 height 7
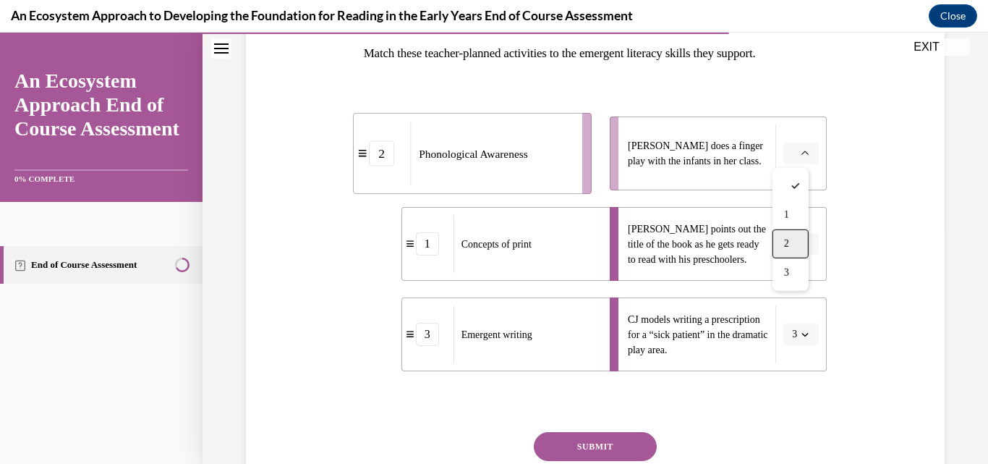
click at [791, 237] on div "2" at bounding box center [791, 243] width 36 height 29
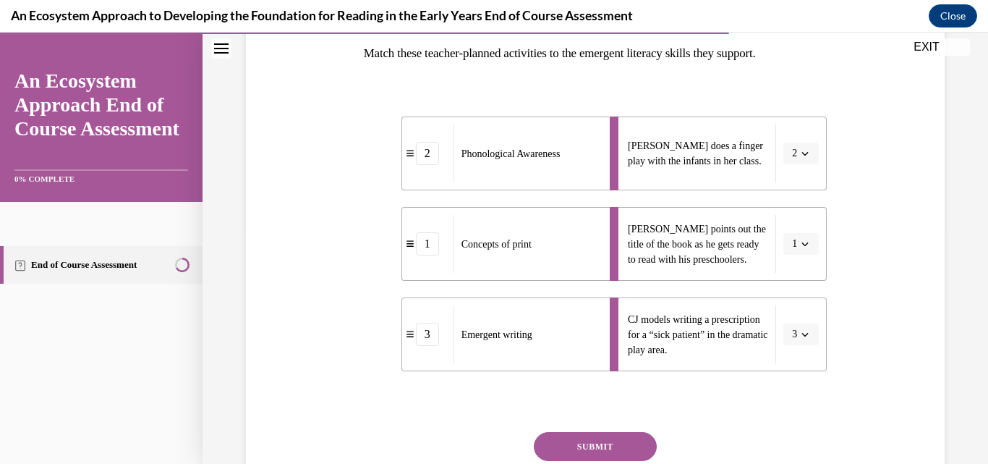
click at [603, 447] on button "SUBMIT" at bounding box center [595, 446] width 123 height 29
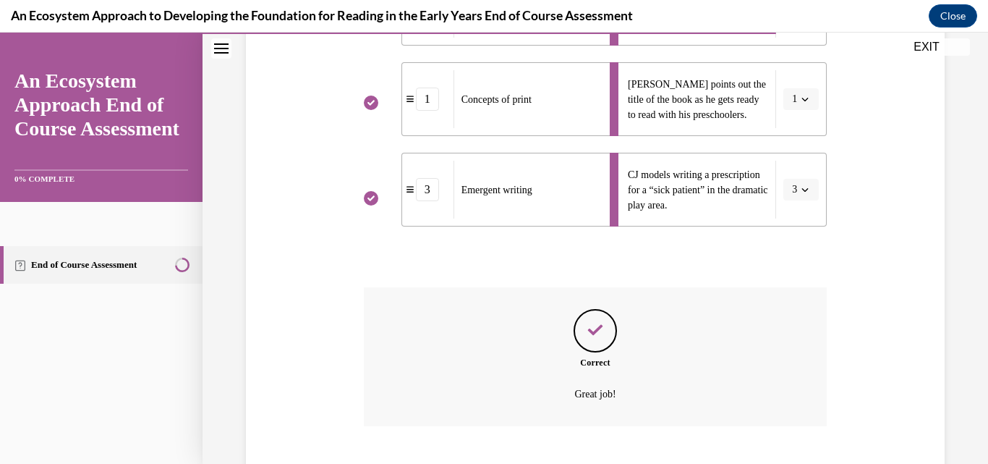
scroll to position [467, 0]
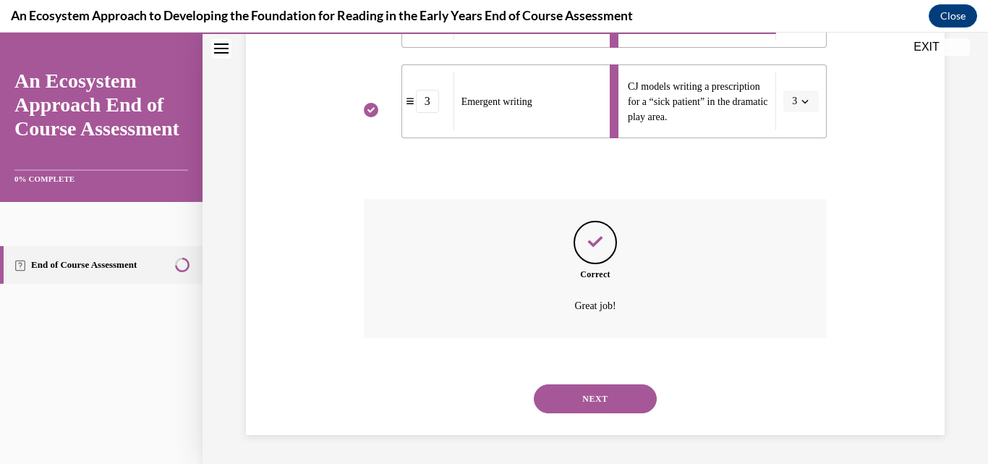
click at [618, 401] on button "NEXT" at bounding box center [595, 398] width 123 height 29
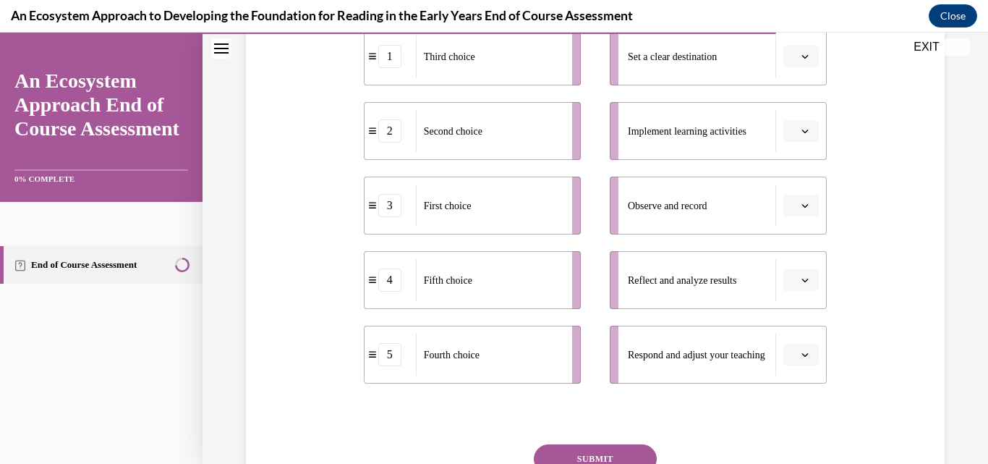
scroll to position [322, 0]
click at [792, 63] on button "button" at bounding box center [801, 58] width 35 height 22
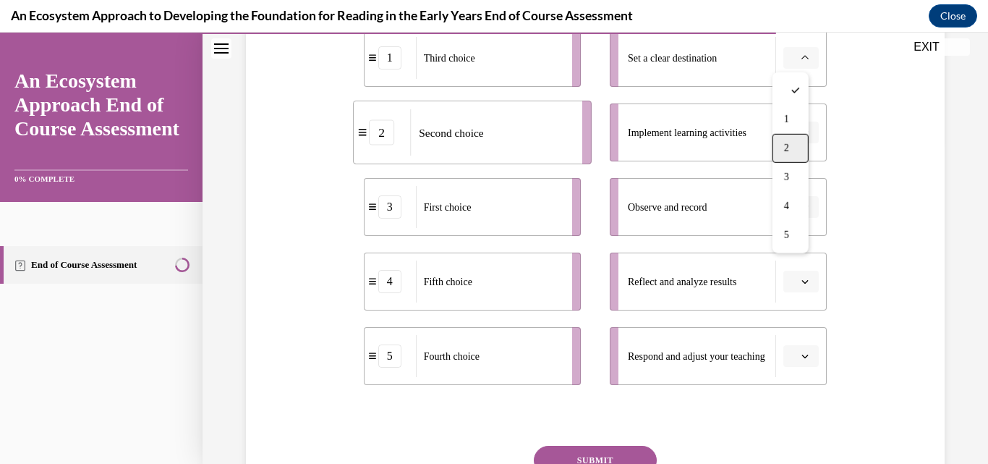
click at [788, 144] on span "2" at bounding box center [786, 149] width 5 height 12
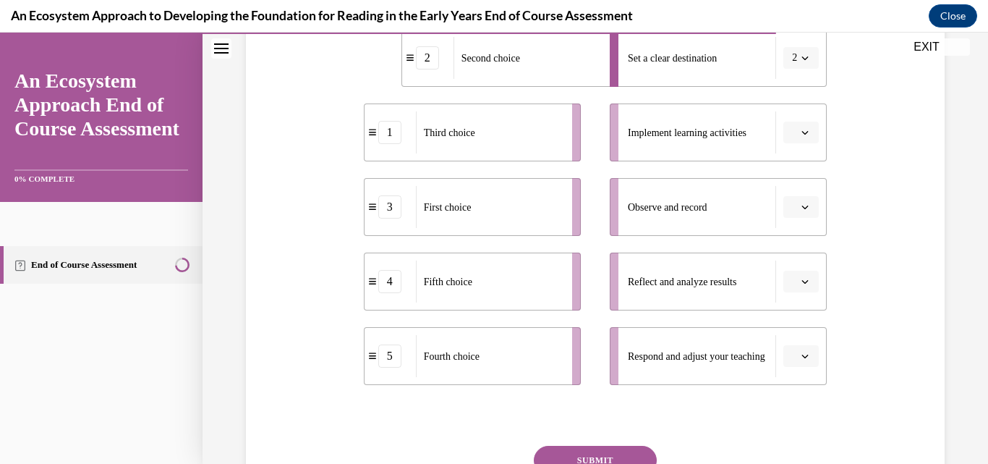
click at [802, 135] on icon "button" at bounding box center [805, 132] width 7 height 7
click at [792, 247] on div "3" at bounding box center [791, 251] width 36 height 29
click at [800, 211] on span "button" at bounding box center [805, 207] width 10 height 10
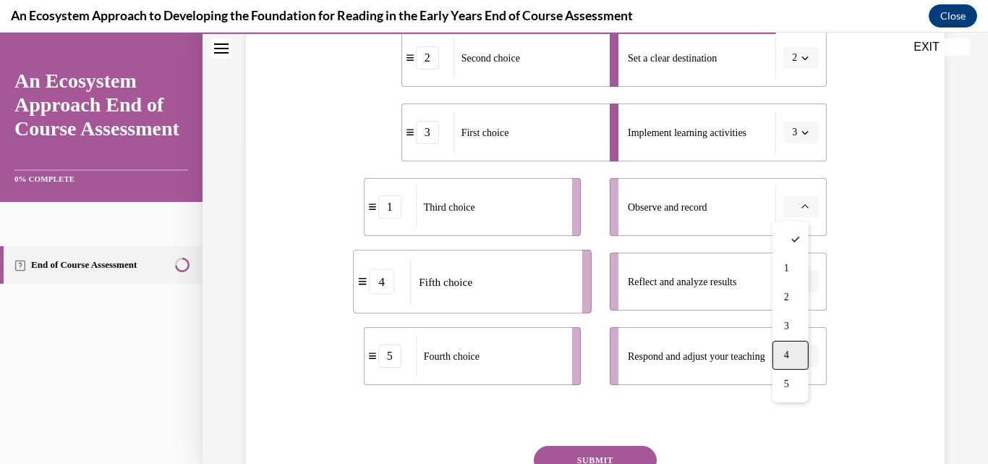
click at [805, 348] on div "4" at bounding box center [791, 355] width 36 height 29
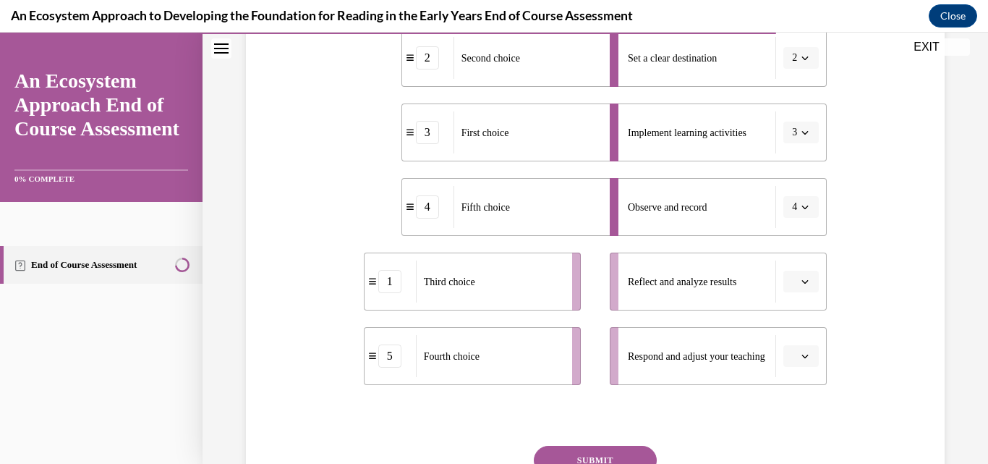
click at [802, 279] on icon "button" at bounding box center [805, 281] width 7 height 7
click at [791, 245] on div "5" at bounding box center [791, 248] width 36 height 29
click at [804, 358] on button "button" at bounding box center [801, 356] width 35 height 22
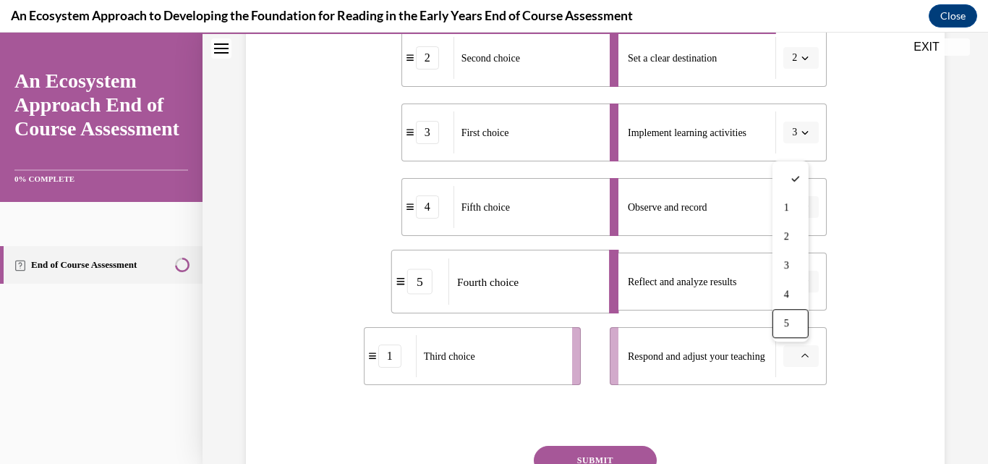
click at [896, 332] on div "Question 12/15 Put the steps of the progress monitoring process in the right or…" at bounding box center [595, 200] width 706 height 729
click at [802, 355] on icon "button" at bounding box center [805, 355] width 7 height 7
click at [791, 201] on div "1" at bounding box center [791, 207] width 36 height 29
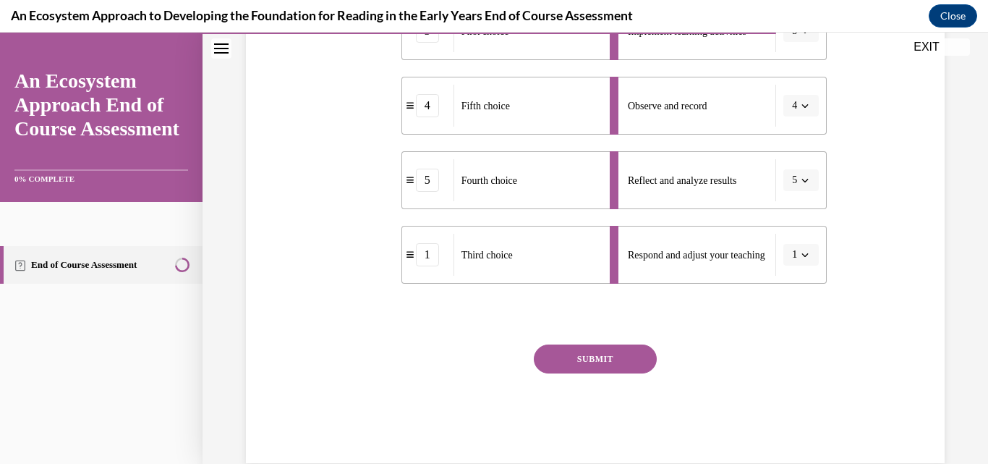
scroll to position [436, 0]
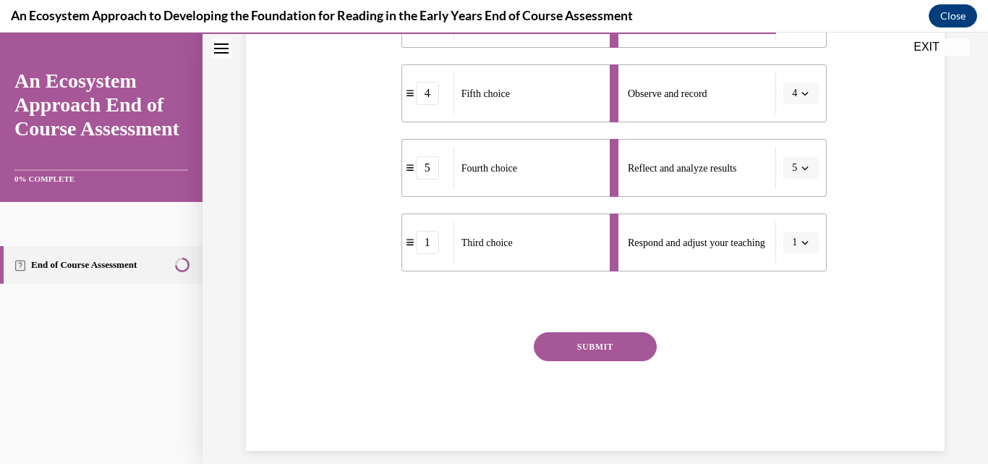
click at [577, 349] on button "SUBMIT" at bounding box center [595, 346] width 123 height 29
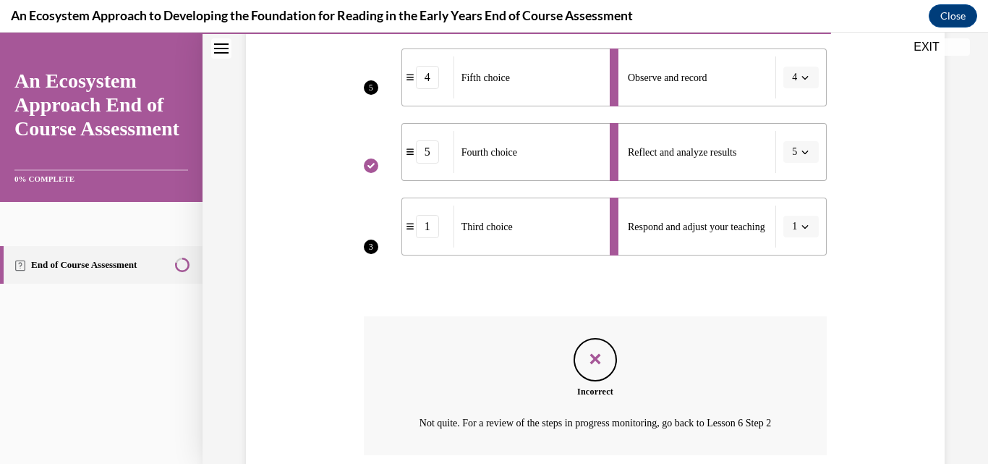
scroll to position [586, 0]
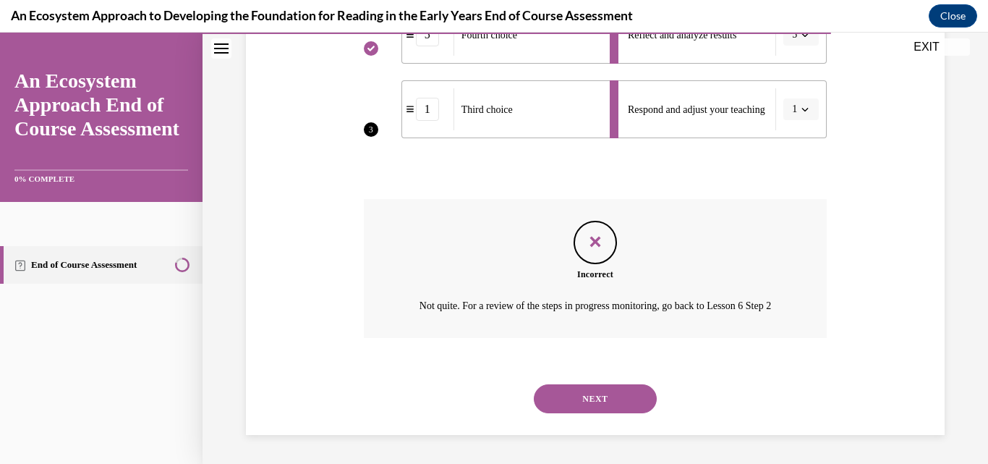
click at [597, 397] on button "NEXT" at bounding box center [595, 398] width 123 height 29
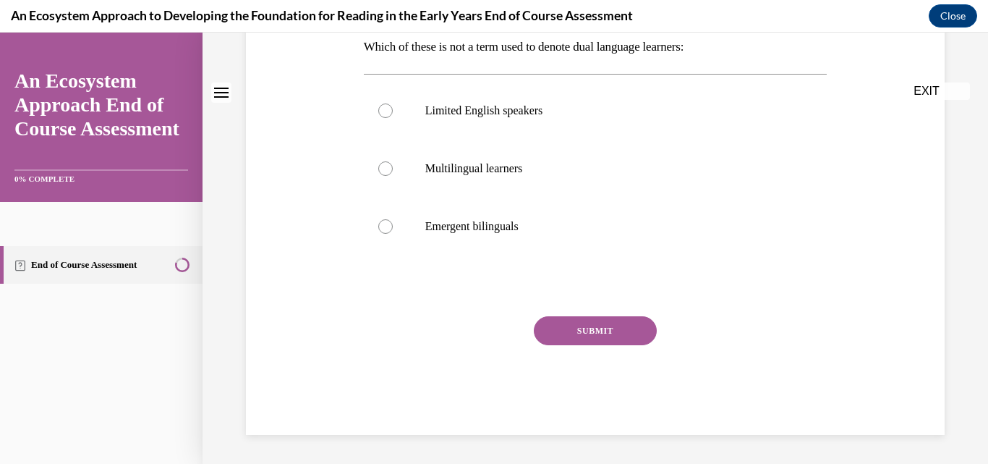
scroll to position [0, 0]
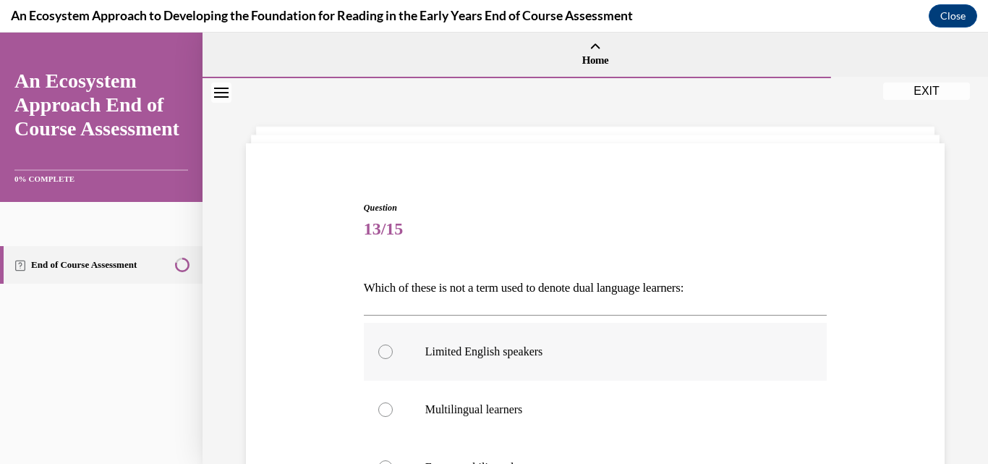
click at [517, 355] on p "Limited English speakers" at bounding box center [608, 351] width 366 height 14
click at [393, 355] on input "Limited English speakers" at bounding box center [385, 351] width 14 height 14
radio input "true"
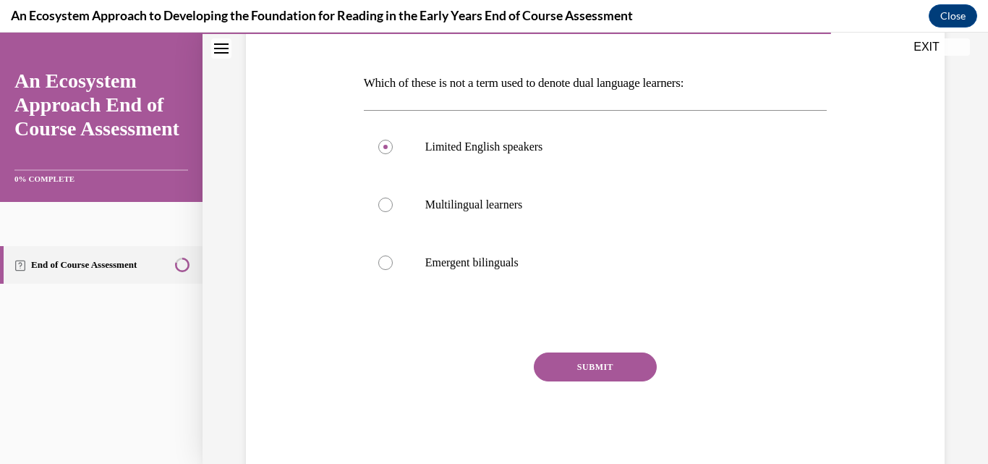
scroll to position [219, 0]
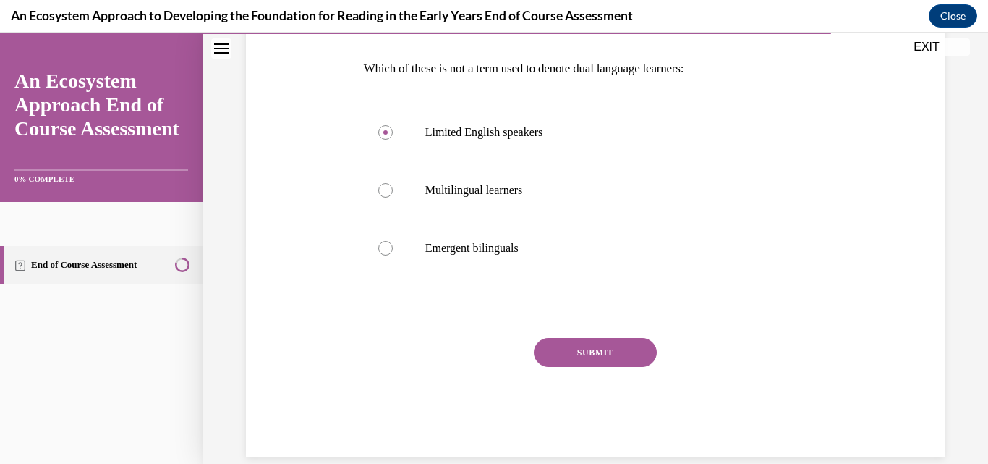
click at [560, 355] on button "SUBMIT" at bounding box center [595, 352] width 123 height 29
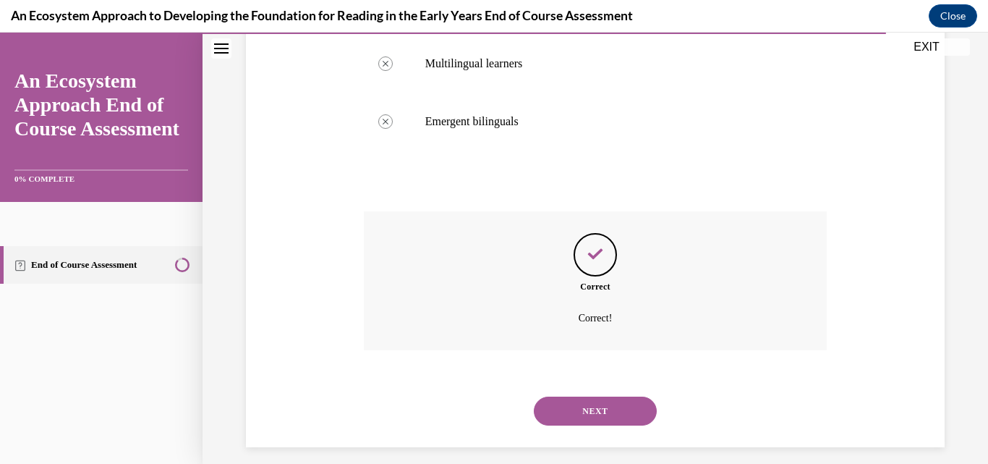
scroll to position [358, 0]
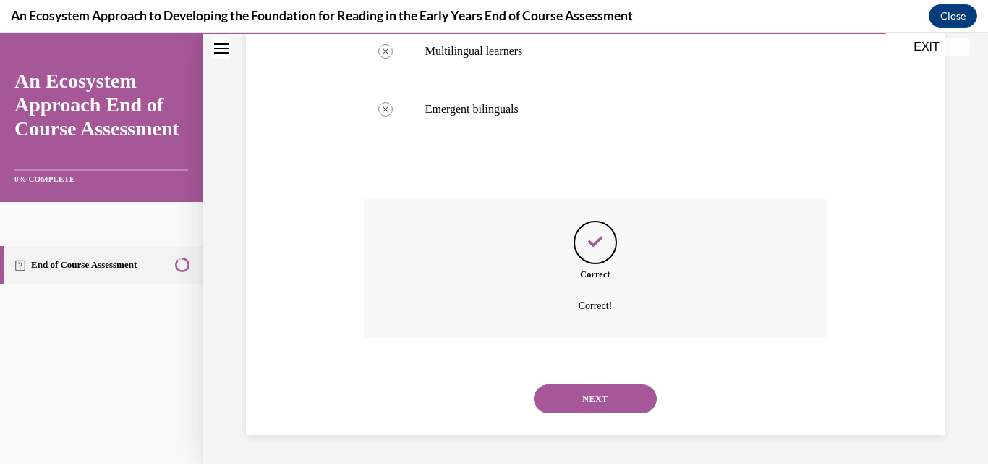
click at [593, 402] on button "NEXT" at bounding box center [595, 398] width 123 height 29
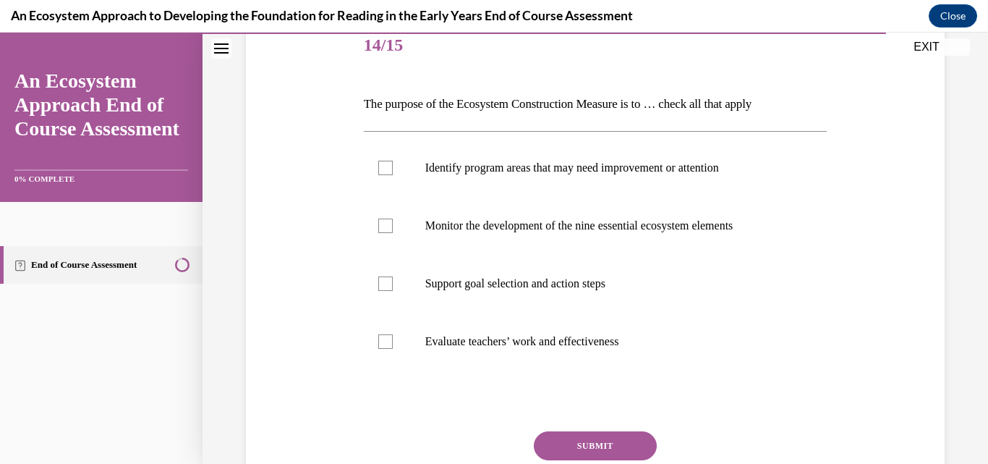
scroll to position [185, 0]
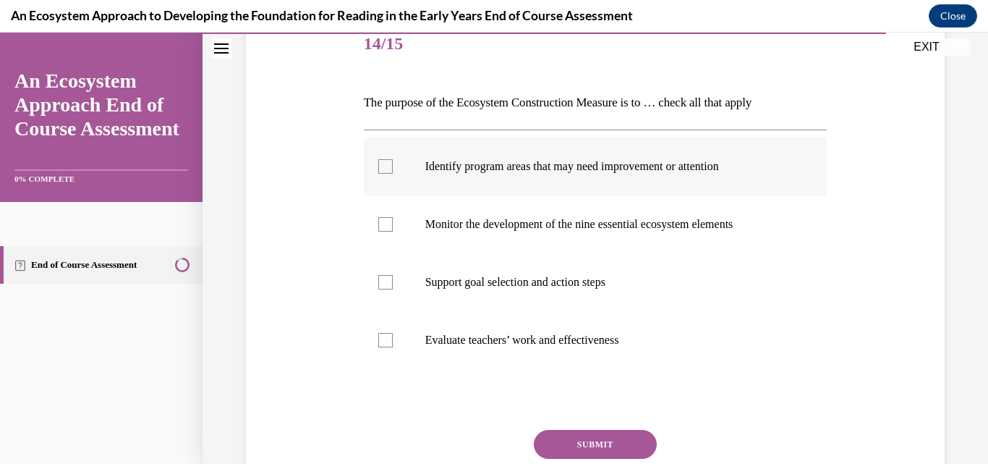
click at [381, 174] on label "Identify program areas that may need improvement or attention" at bounding box center [596, 166] width 464 height 58
click at [381, 174] on input "Identify program areas that may need improvement or attention" at bounding box center [385, 166] width 14 height 14
checkbox input "true"
click at [386, 225] on div at bounding box center [385, 224] width 14 height 14
click at [386, 225] on input "Monitor the development of the nine essential ecosystem elements" at bounding box center [385, 224] width 14 height 14
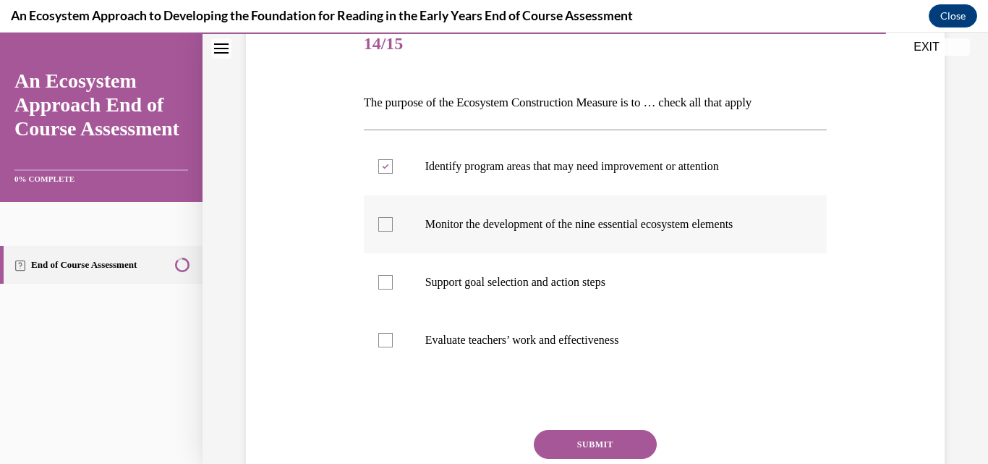
checkbox input "true"
click at [389, 284] on div at bounding box center [385, 282] width 14 height 14
click at [389, 284] on input "Support goal selection and action steps" at bounding box center [385, 282] width 14 height 14
checkbox input "true"
click at [595, 443] on button "SUBMIT" at bounding box center [595, 444] width 123 height 29
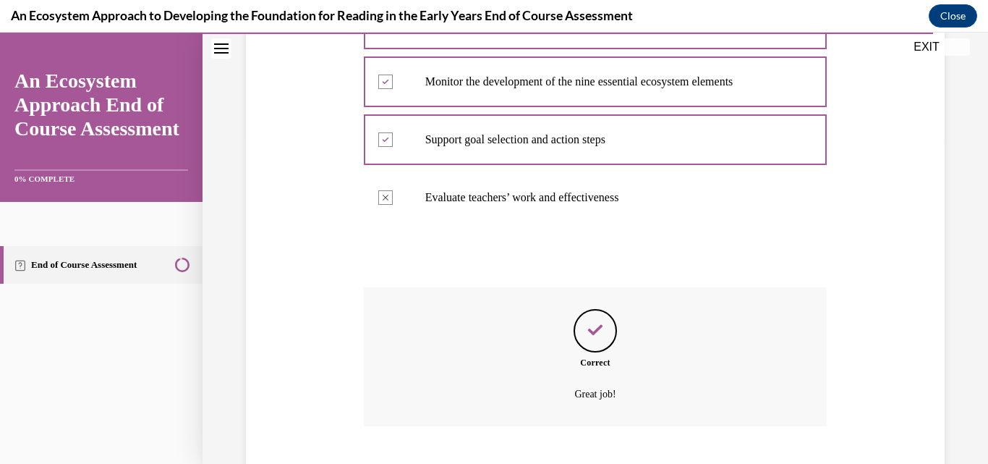
scroll to position [416, 0]
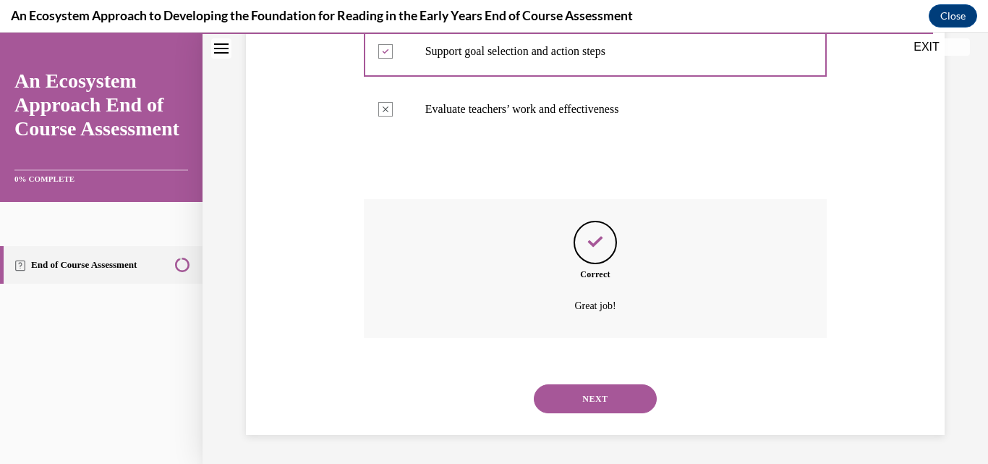
click at [604, 402] on button "NEXT" at bounding box center [595, 398] width 123 height 29
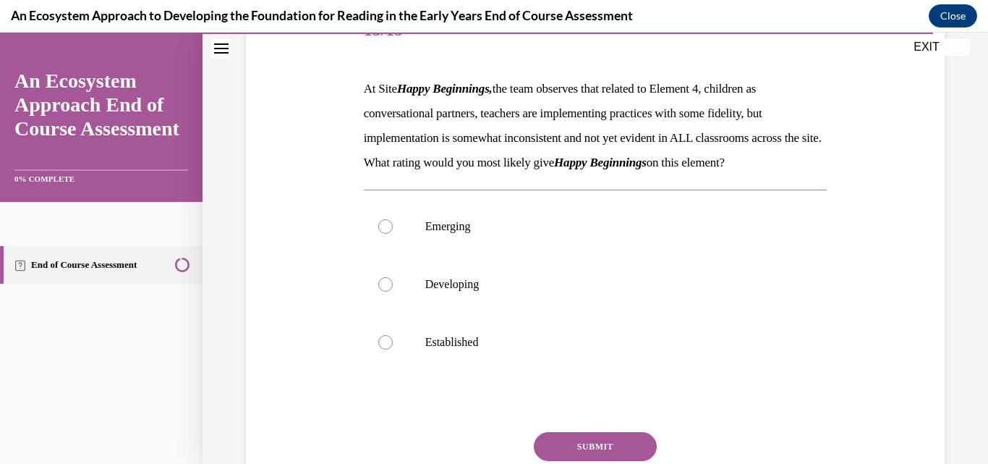
scroll to position [200, 0]
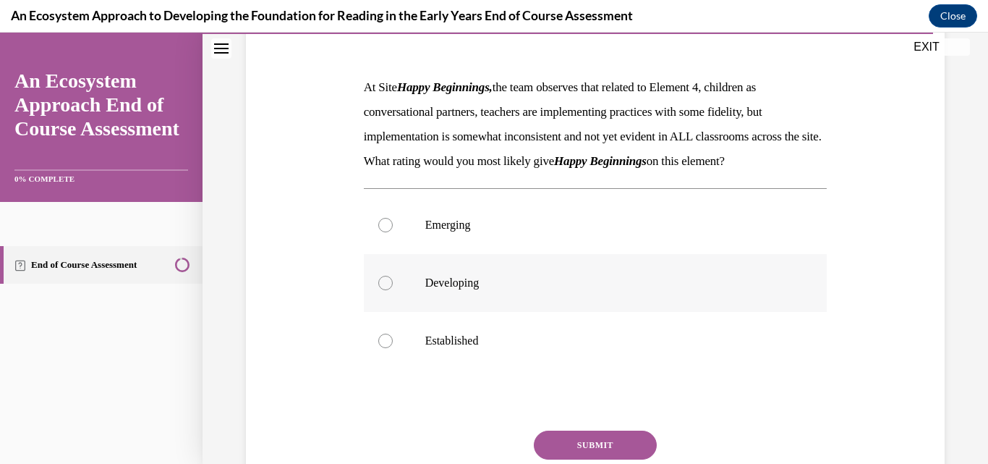
click at [467, 290] on p "Developing" at bounding box center [608, 283] width 366 height 14
click at [393, 290] on input "Developing" at bounding box center [385, 283] width 14 height 14
radio input "true"
click at [633, 457] on button "SUBMIT" at bounding box center [595, 445] width 123 height 29
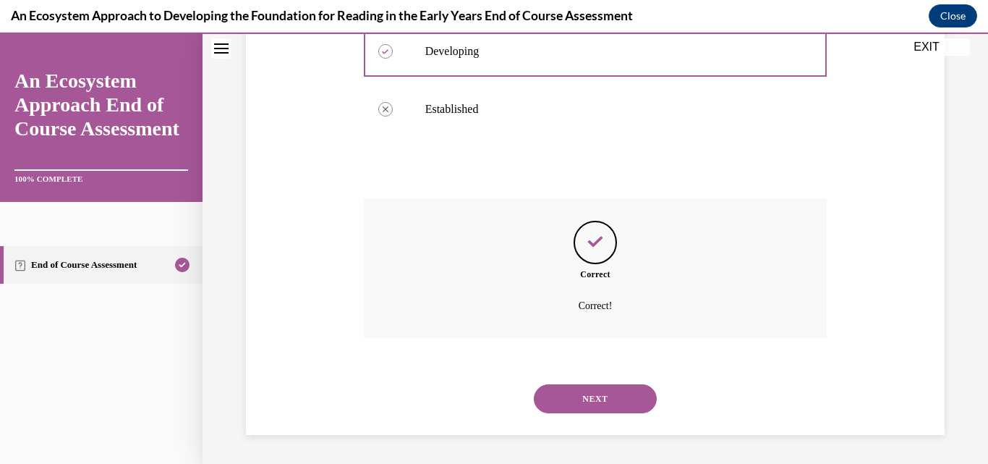
scroll to position [457, 0]
click at [599, 399] on button "NEXT" at bounding box center [595, 398] width 123 height 29
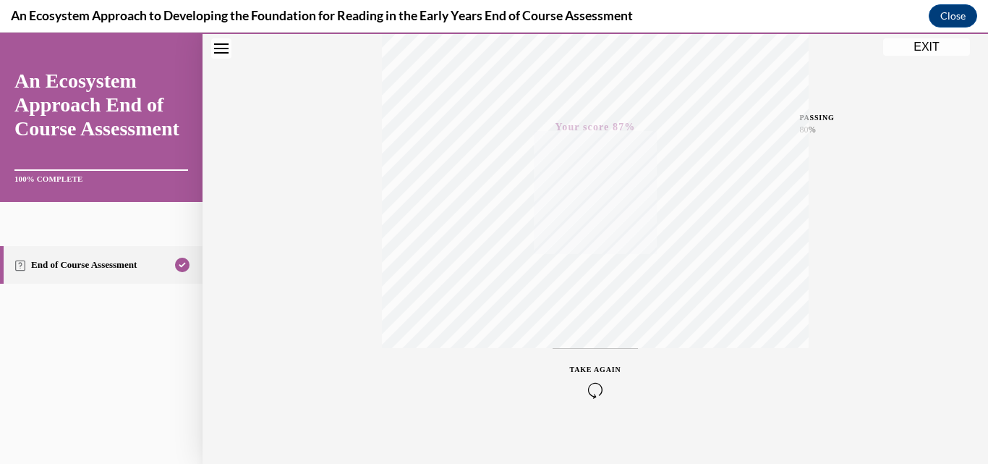
scroll to position [310, 0]
drag, startPoint x: 970, startPoint y: 297, endPoint x: 974, endPoint y: 360, distance: 63.1
click at [974, 360] on div "Quiz Results PASSING 80% Your score 87% Passed PASSING 80% Your score Your scor…" at bounding box center [596, 116] width 786 height 696
click at [938, 48] on button "EXIT" at bounding box center [926, 46] width 87 height 17
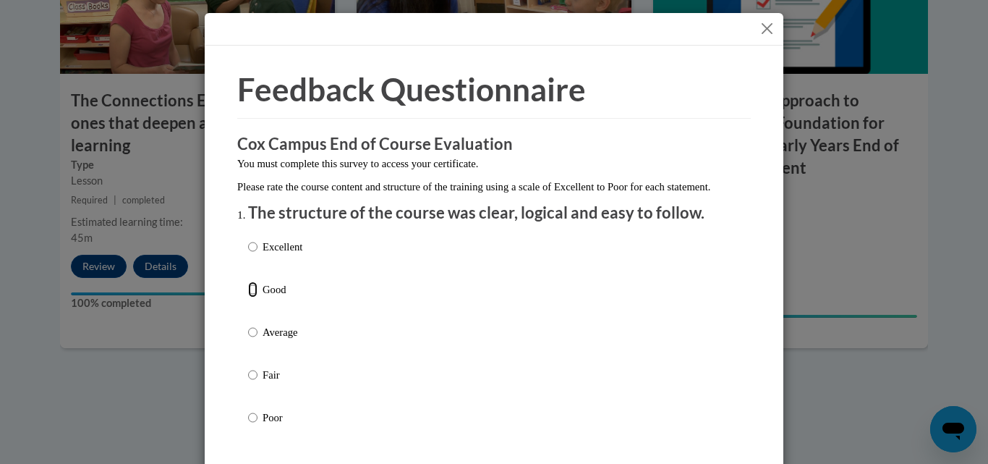
click at [251, 297] on input "Good" at bounding box center [252, 289] width 9 height 16
radio input "true"
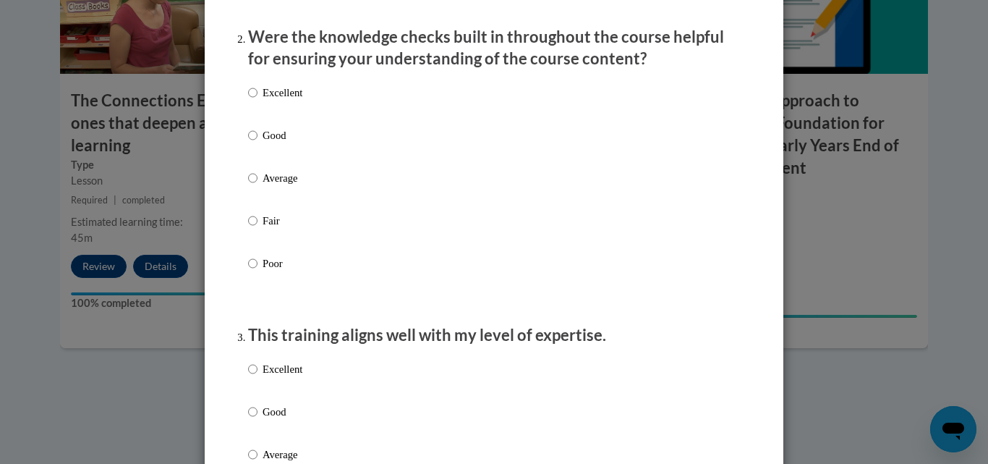
scroll to position [457, 0]
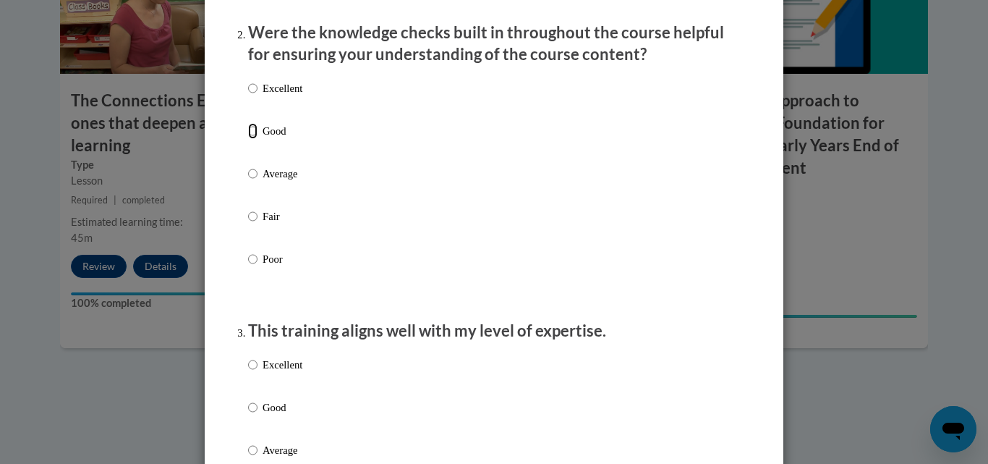
click at [248, 139] on input "Good" at bounding box center [252, 131] width 9 height 16
radio input "true"
click at [251, 415] on input "Good" at bounding box center [252, 407] width 9 height 16
radio input "true"
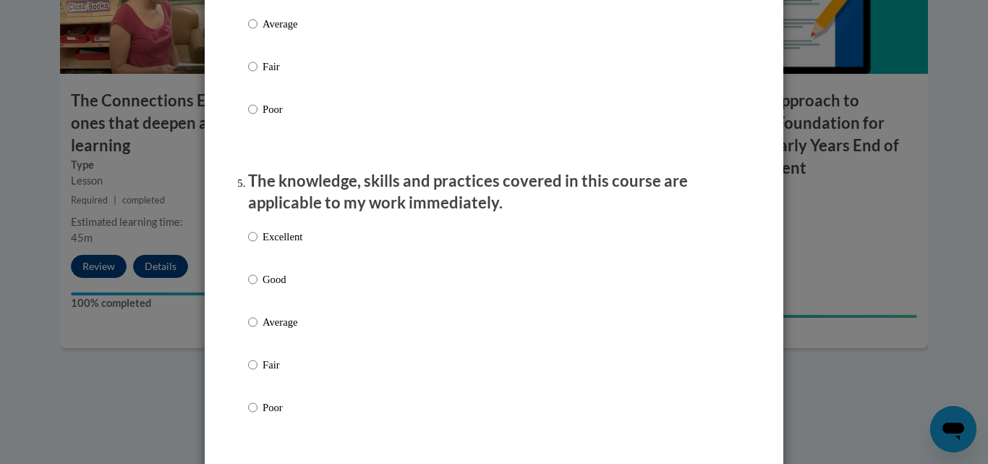
scroll to position [1157, 0]
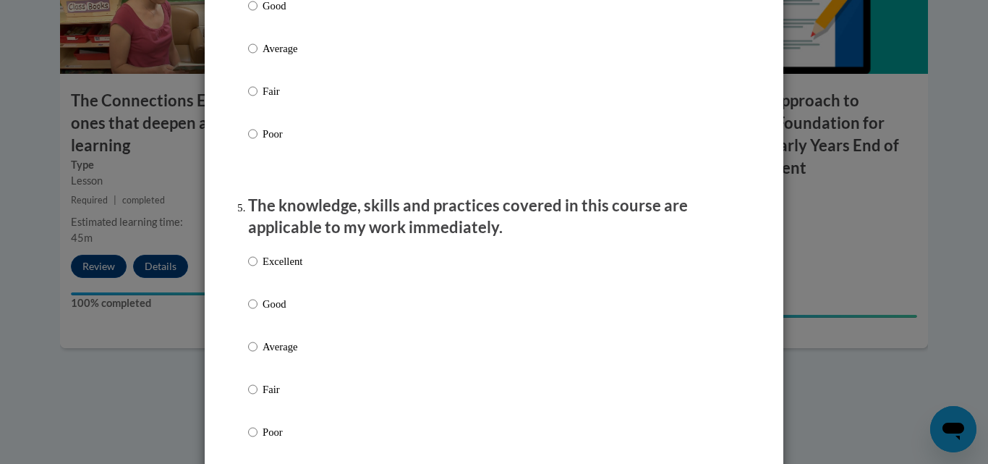
click at [268, 14] on p "Good" at bounding box center [283, 6] width 40 height 16
click at [258, 14] on input "Good" at bounding box center [252, 6] width 9 height 16
radio input "true"
click at [271, 312] on p "Good" at bounding box center [283, 304] width 40 height 16
click at [258, 312] on input "Good" at bounding box center [252, 304] width 9 height 16
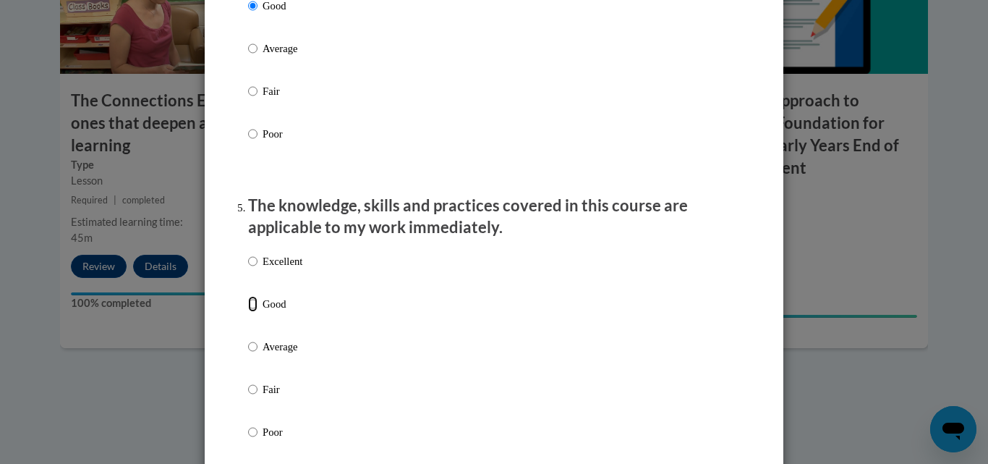
radio input "true"
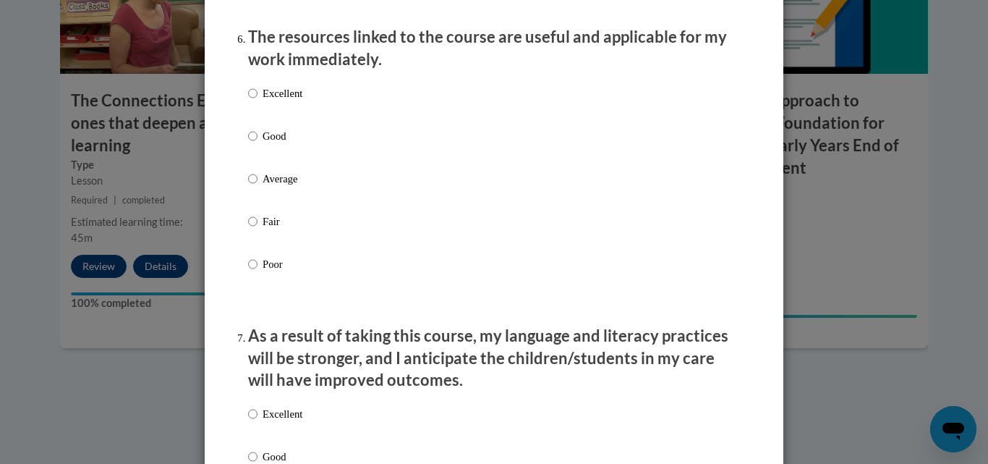
scroll to position [1639, 0]
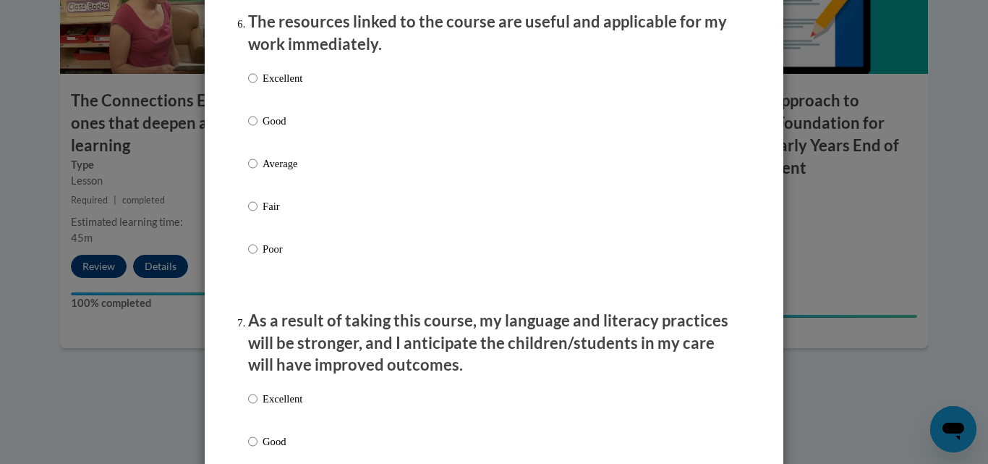
click at [267, 129] on p "Good" at bounding box center [283, 121] width 40 height 16
click at [258, 129] on input "Good" at bounding box center [252, 121] width 9 height 16
radio input "true"
click at [271, 446] on p "Good" at bounding box center [283, 441] width 40 height 16
click at [258, 446] on input "Good" at bounding box center [252, 441] width 9 height 16
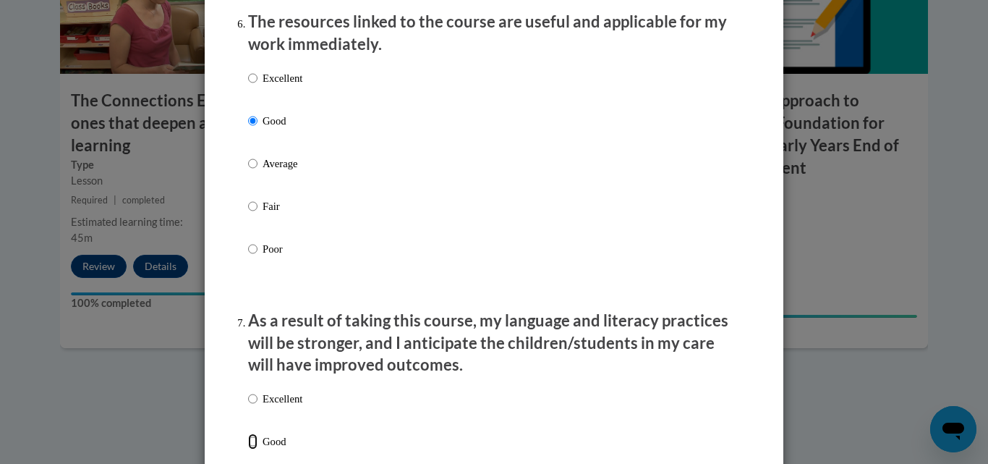
radio input "true"
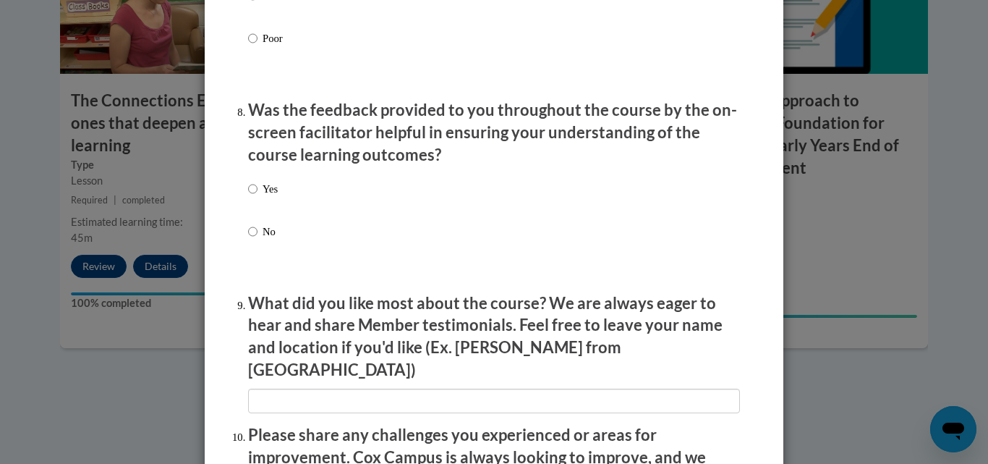
scroll to position [2190, 0]
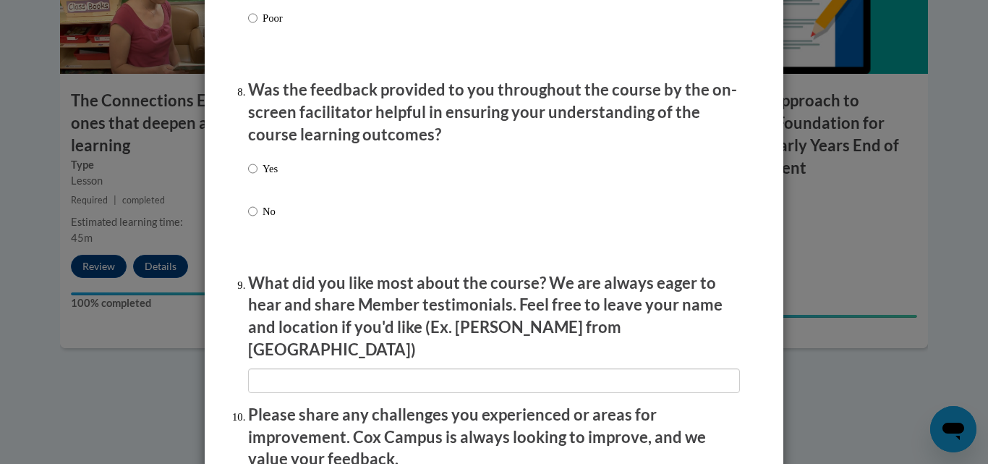
click at [253, 183] on label "Yes" at bounding box center [263, 180] width 30 height 39
click at [253, 177] on input "Yes" at bounding box center [252, 169] width 9 height 16
radio input "true"
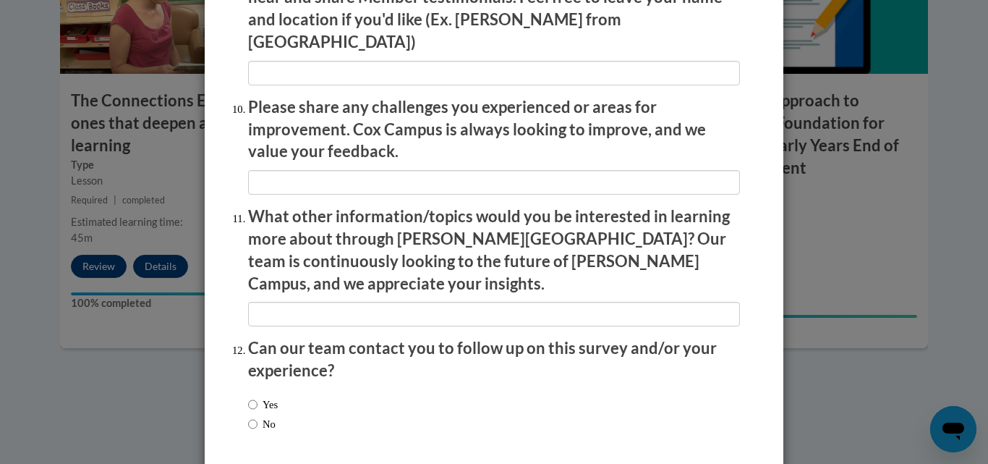
scroll to position [2543, 0]
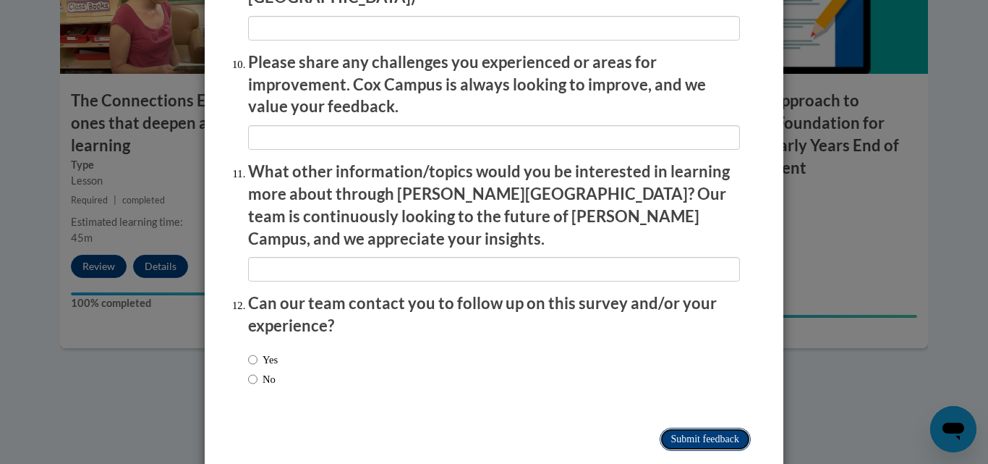
click at [712, 428] on input "Submit feedback" at bounding box center [705, 439] width 91 height 23
